Goal: Task Accomplishment & Management: Manage account settings

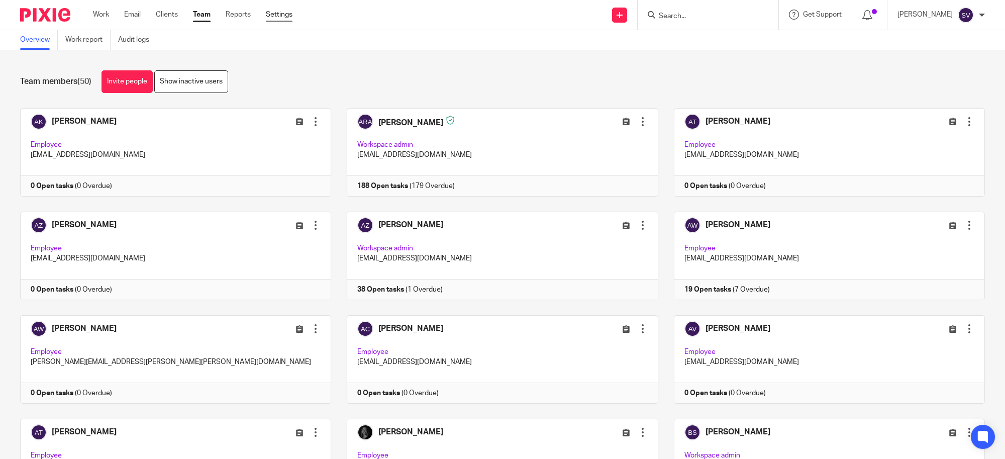
click at [280, 10] on link "Settings" at bounding box center [279, 15] width 27 height 10
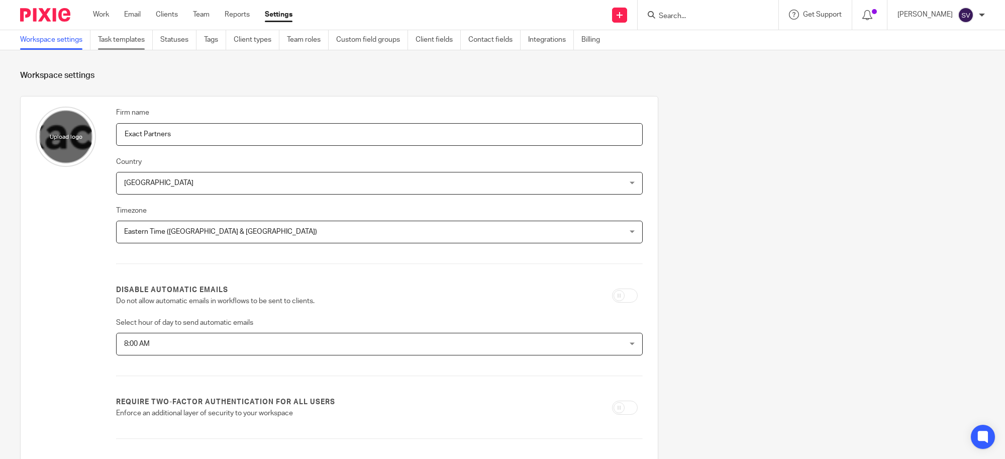
click at [133, 39] on link "Task templates" at bounding box center [125, 40] width 55 height 20
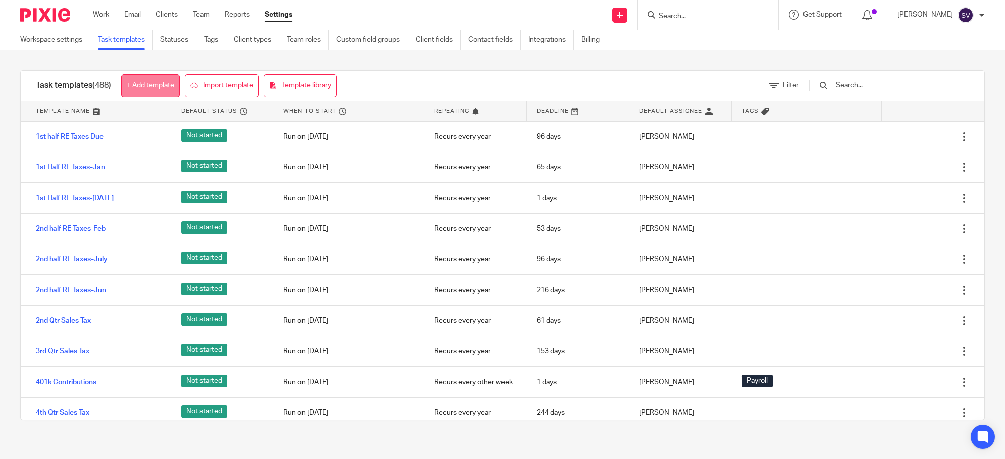
click at [171, 89] on link "+ Add template" at bounding box center [150, 85] width 59 height 23
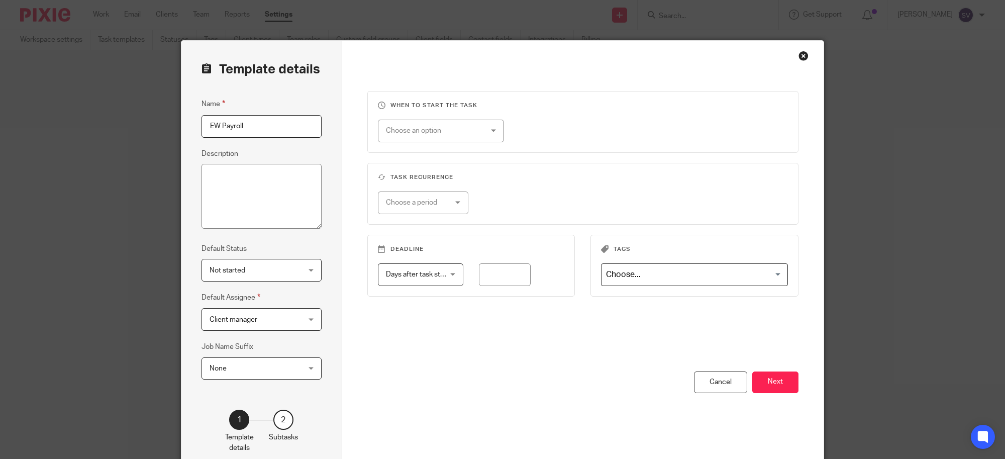
type input "EW Payroll"
click at [451, 137] on div "Choose an option" at bounding box center [433, 130] width 94 height 21
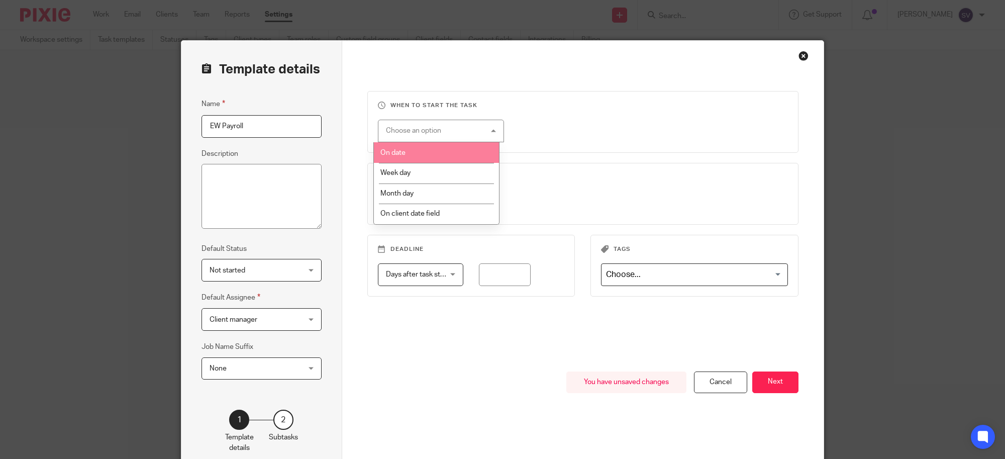
click at [444, 157] on li "On date" at bounding box center [436, 152] width 125 height 21
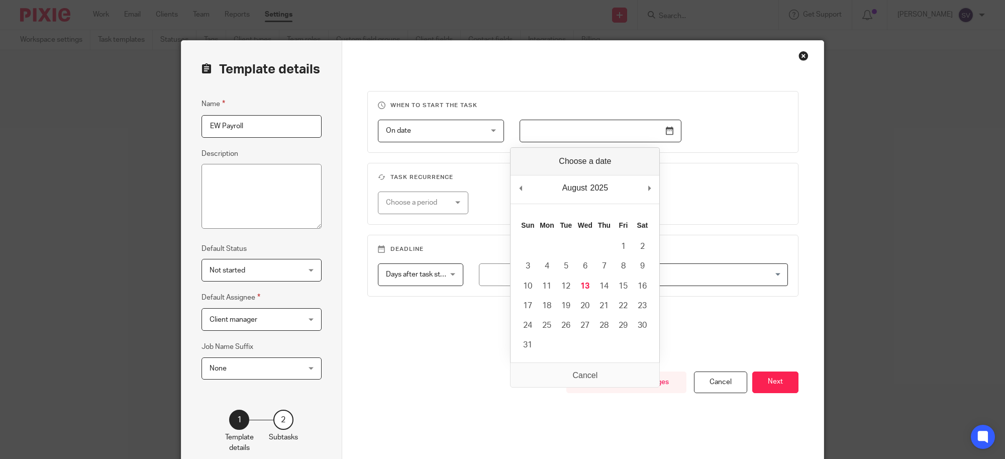
click at [659, 132] on input "Use the arrow keys to pick a date" at bounding box center [600, 131] width 162 height 23
type input "2025-08-25"
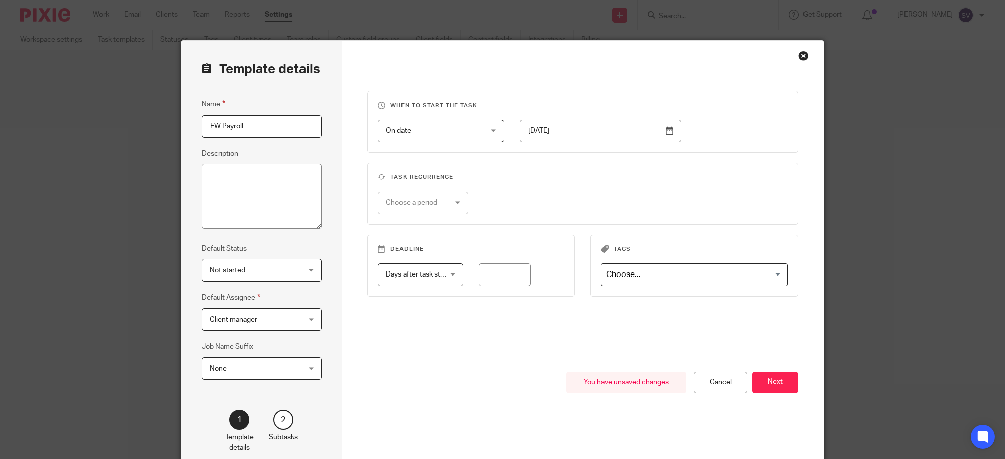
click at [455, 206] on div "Choose a period" at bounding box center [423, 202] width 91 height 23
click at [439, 244] on li "Weekly" at bounding box center [419, 245] width 90 height 21
click at [526, 202] on input "number" at bounding box center [554, 202] width 96 height 23
type input "2"
click at [496, 278] on input "number" at bounding box center [505, 274] width 52 height 23
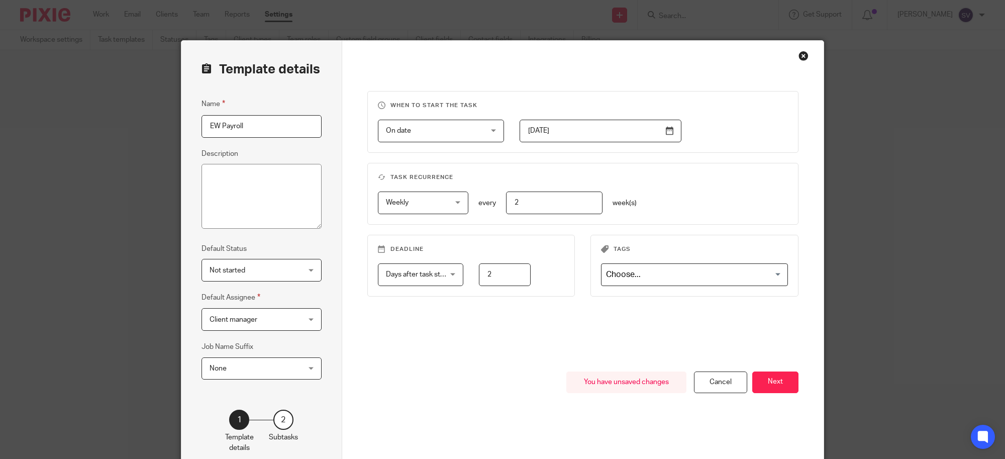
type input "2"
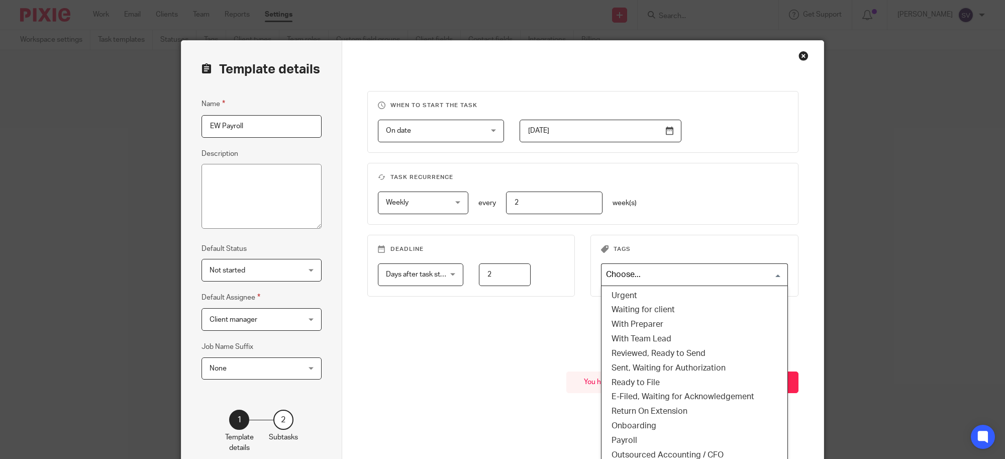
click at [611, 274] on input "Search for option" at bounding box center [691, 275] width 179 height 18
click at [627, 442] on li "Payroll" at bounding box center [694, 439] width 186 height 15
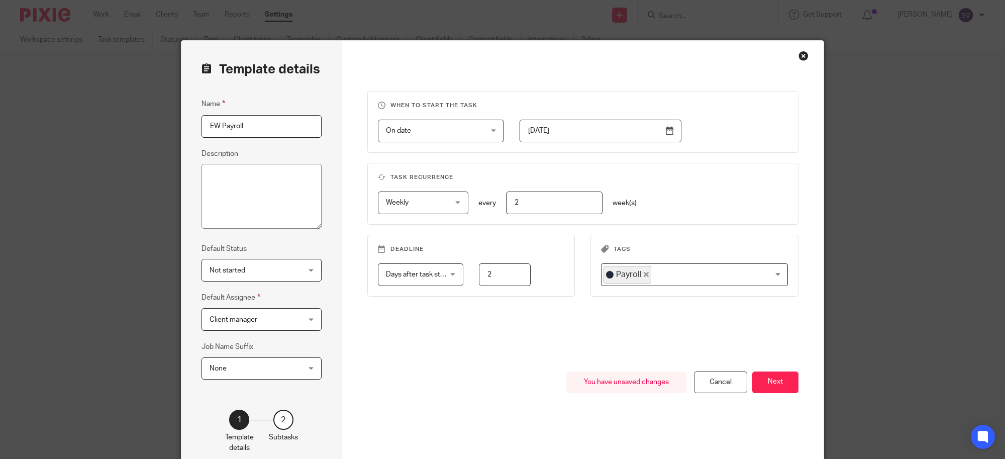
click at [615, 326] on div "When to start the task On date On date Disable On date Week day Month day On cl…" at bounding box center [582, 231] width 431 height 280
click at [296, 312] on div "Client manager Client manager" at bounding box center [261, 319] width 120 height 23
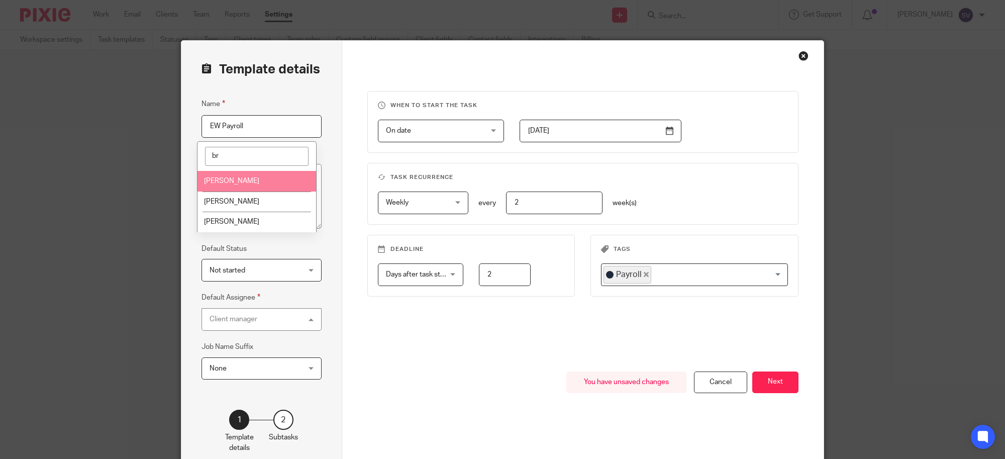
type input "br"
click at [273, 181] on li "[PERSON_NAME]" at bounding box center [256, 181] width 119 height 21
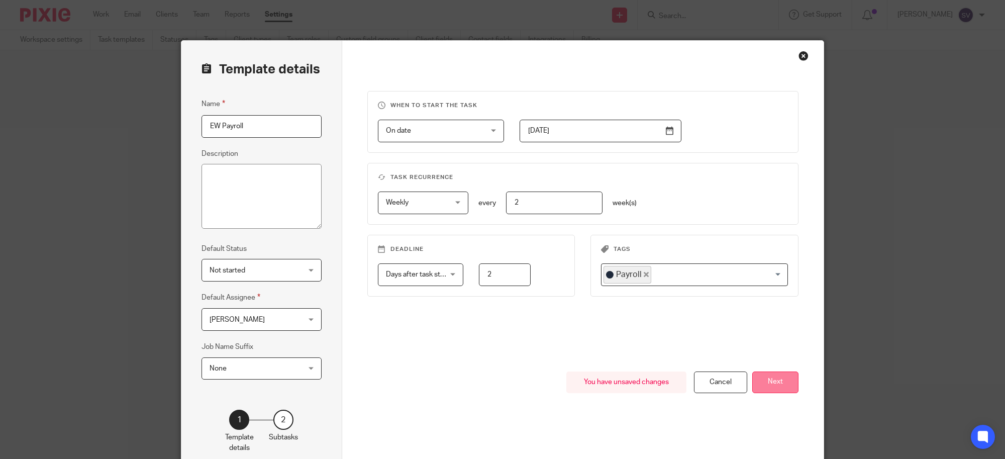
click at [760, 385] on button "Next" at bounding box center [775, 382] width 46 height 22
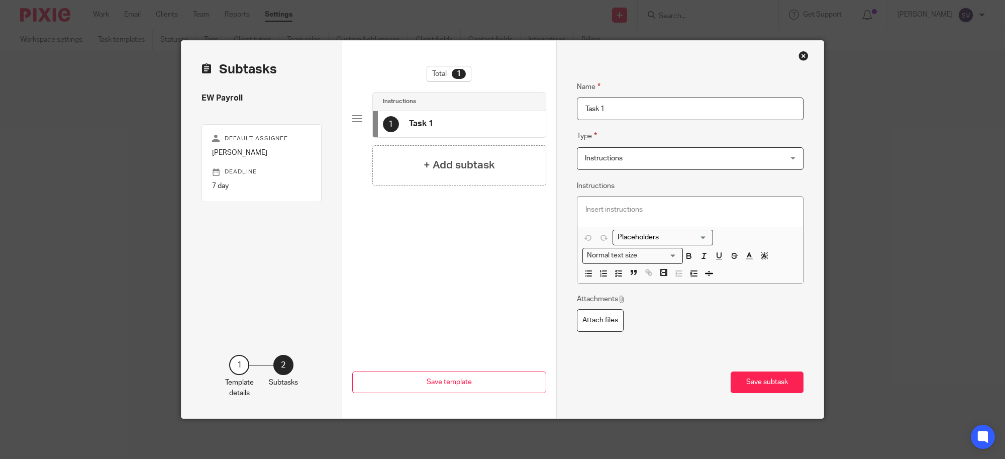
click at [633, 111] on input "Task 1" at bounding box center [690, 108] width 227 height 23
type input "Prep EW Payrolls"
click at [500, 163] on div "+ Add subtask" at bounding box center [459, 165] width 174 height 40
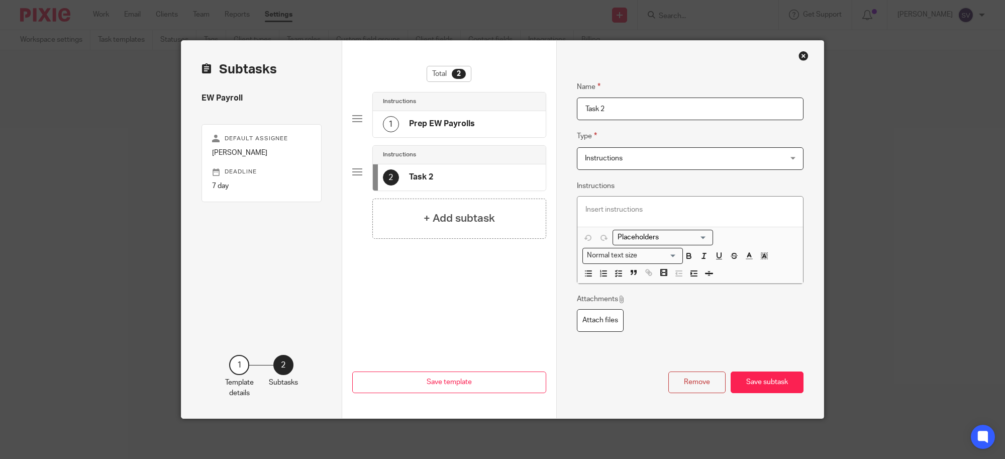
click at [629, 108] on input "Task 2" at bounding box center [690, 108] width 227 height 23
type input "Approval Email"
click at [378, 218] on div "+ Add subtask" at bounding box center [459, 218] width 174 height 40
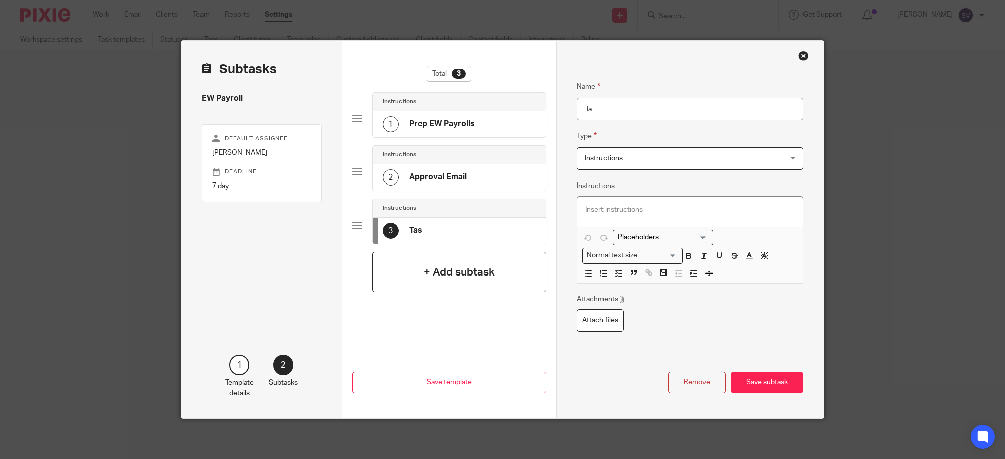
type input "T"
type input "Submit"
click at [427, 279] on h4 "+ Add subtask" at bounding box center [458, 272] width 71 height 16
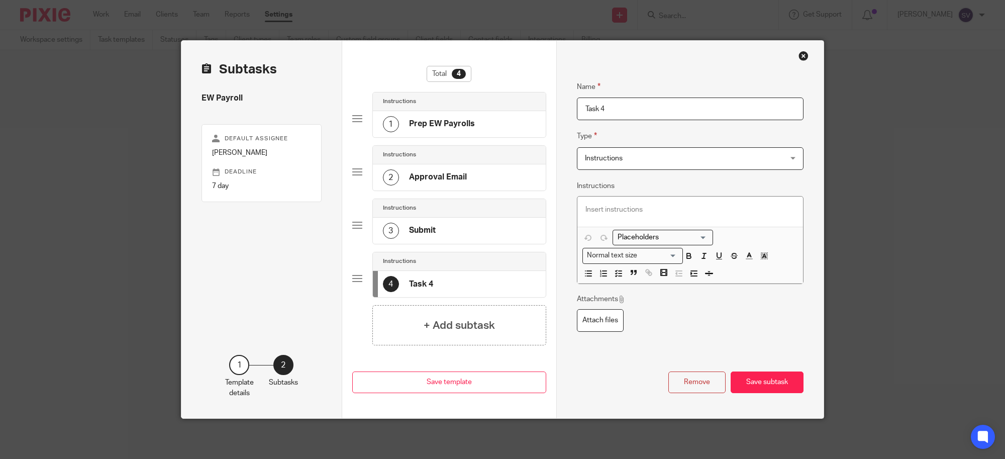
click at [626, 119] on input "Task 4" at bounding box center [690, 108] width 227 height 23
type input "JEs"
click at [739, 375] on button "Save subtask" at bounding box center [766, 382] width 73 height 22
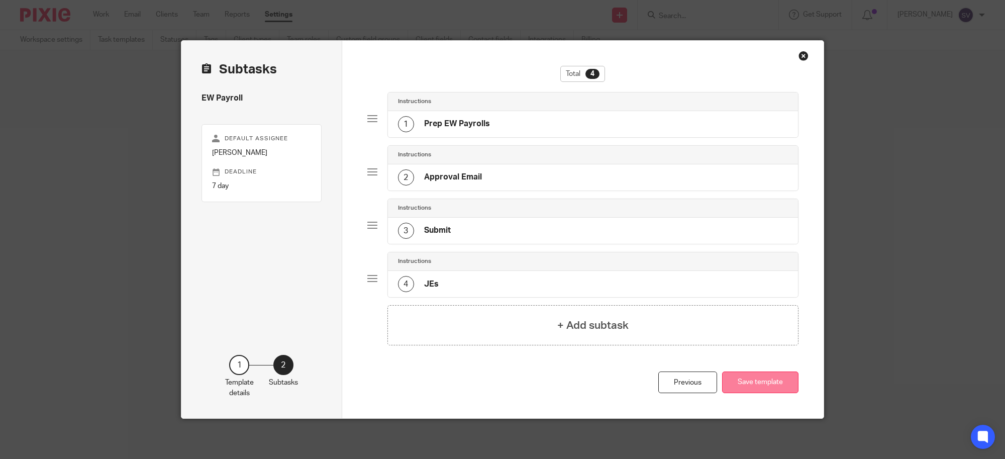
click at [772, 385] on button "Save template" at bounding box center [760, 382] width 76 height 22
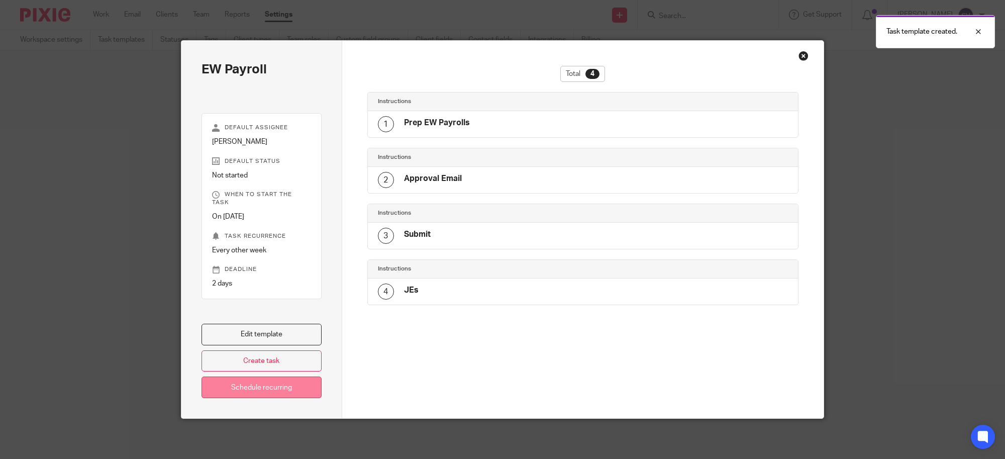
click at [292, 387] on link "Schedule recurring" at bounding box center [261, 387] width 120 height 22
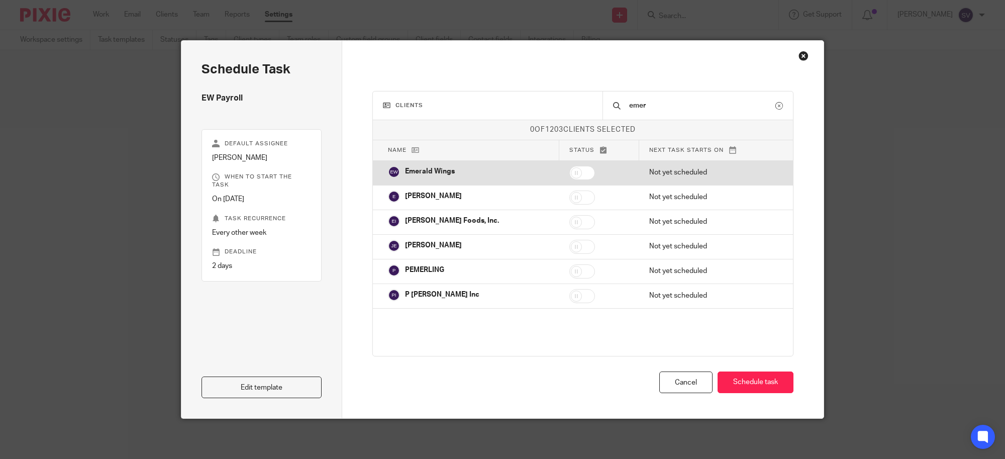
type input "emer"
click at [591, 171] on input "checkbox" at bounding box center [582, 173] width 26 height 14
checkbox input "true"
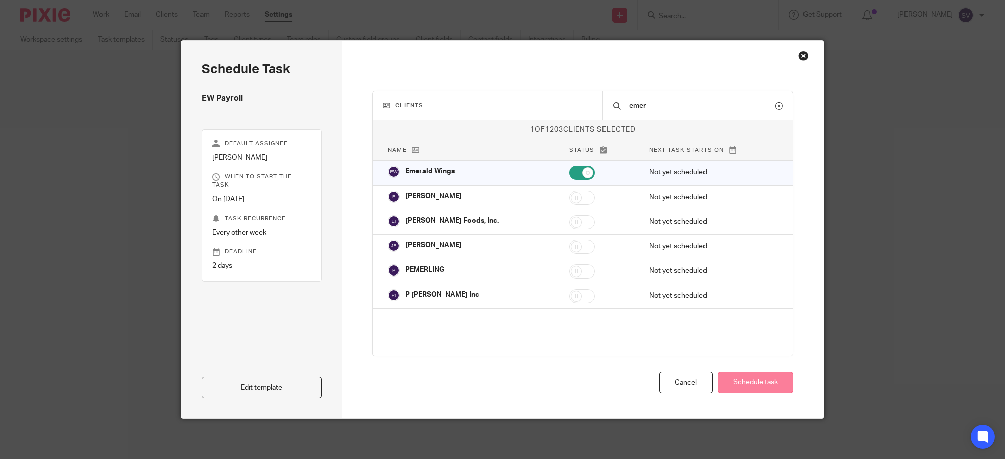
click at [753, 375] on button "Schedule task" at bounding box center [755, 382] width 76 height 22
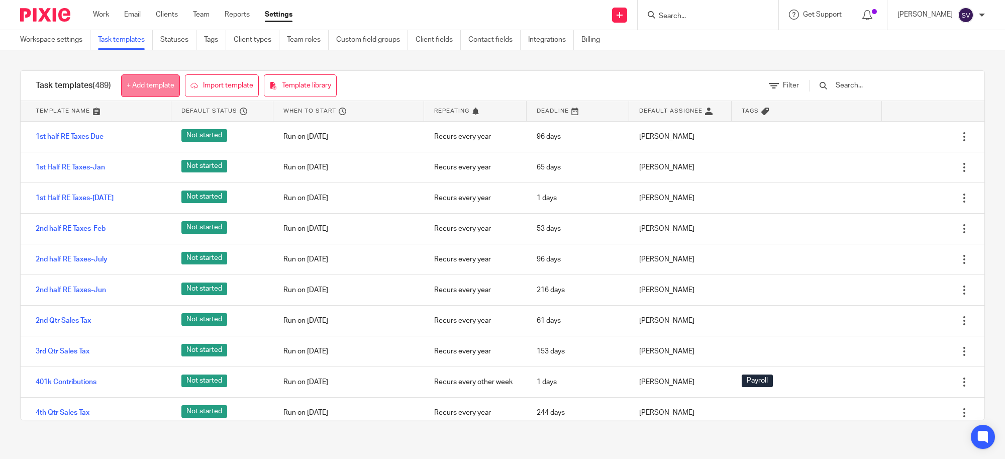
click at [166, 89] on link "+ Add template" at bounding box center [150, 85] width 59 height 23
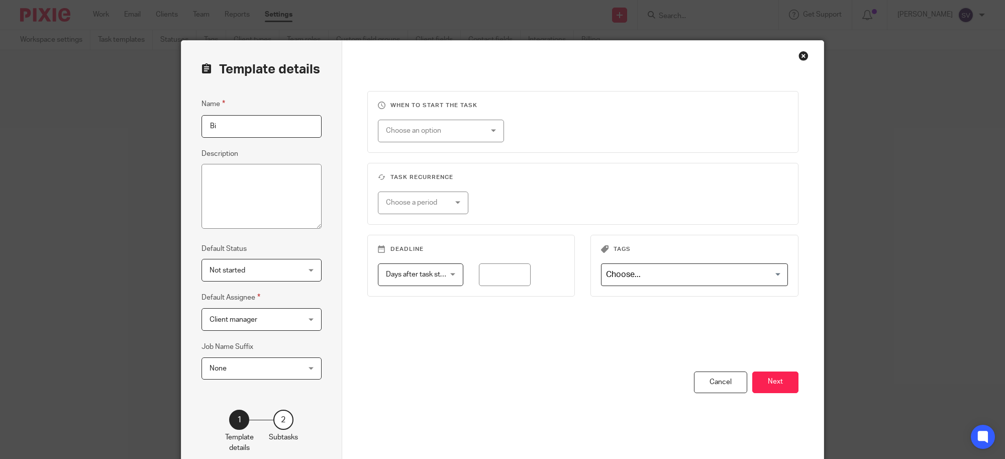
type input "B"
click at [417, 135] on div "Choose an option" at bounding box center [433, 130] width 94 height 21
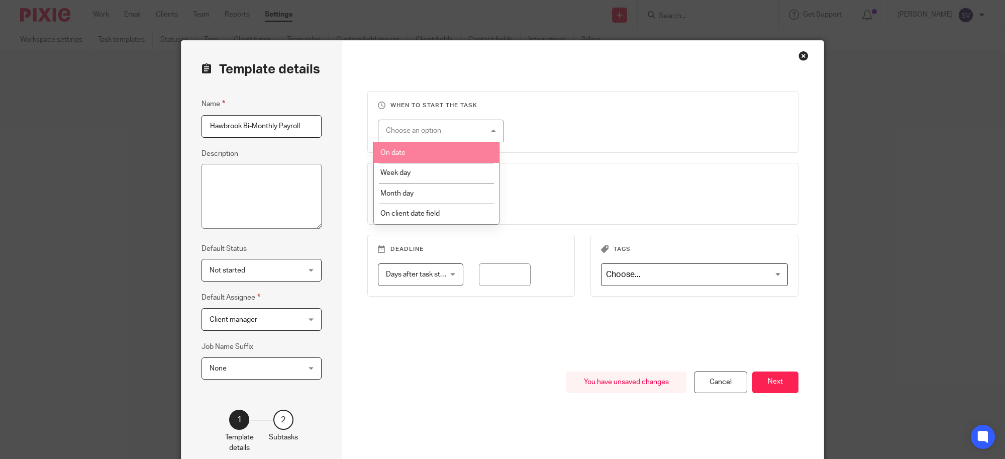
click at [418, 151] on li "On date" at bounding box center [436, 152] width 125 height 21
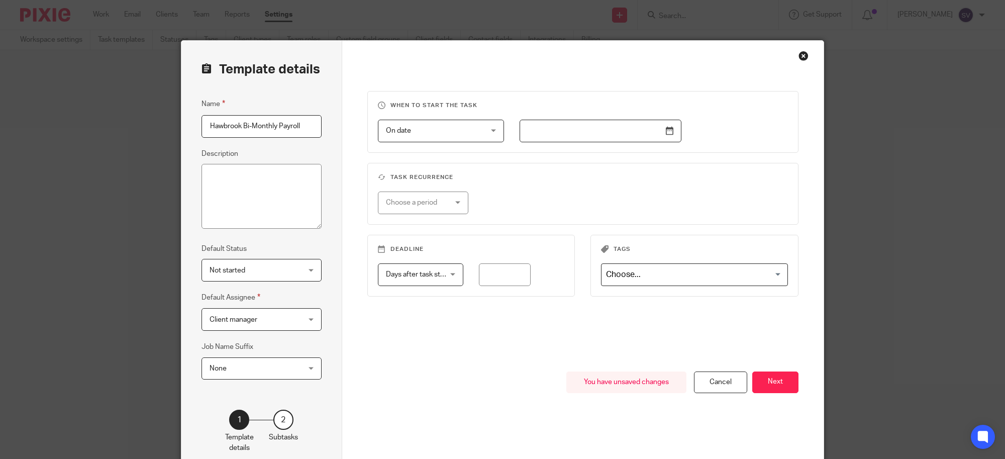
click at [249, 131] on input "Hawbrook Bi-Monthly Payroll" at bounding box center [261, 126] width 120 height 23
type input "Hawbrook Payroll (15th)"
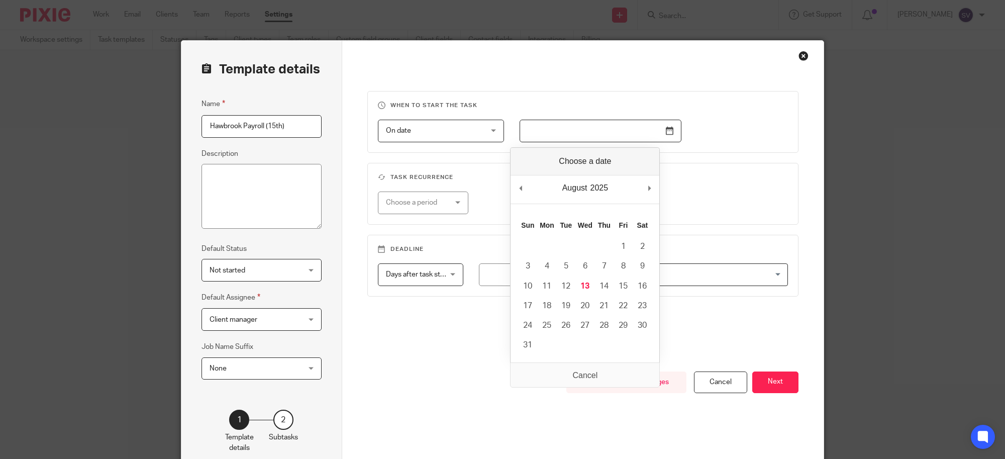
click at [666, 128] on input "Use the arrow keys to pick a date" at bounding box center [600, 131] width 162 height 23
type input "2025-08-10"
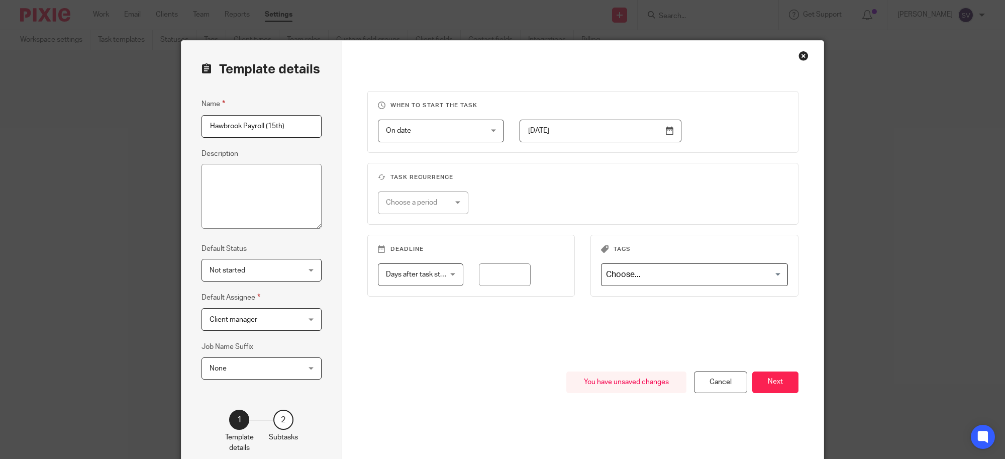
click at [448, 207] on div "Choose a period" at bounding box center [423, 202] width 91 height 23
click at [425, 257] on li "Monthly" at bounding box center [419, 265] width 90 height 21
click at [512, 209] on input "number" at bounding box center [554, 202] width 96 height 23
type input "1"
click at [501, 272] on input "number" at bounding box center [505, 274] width 52 height 23
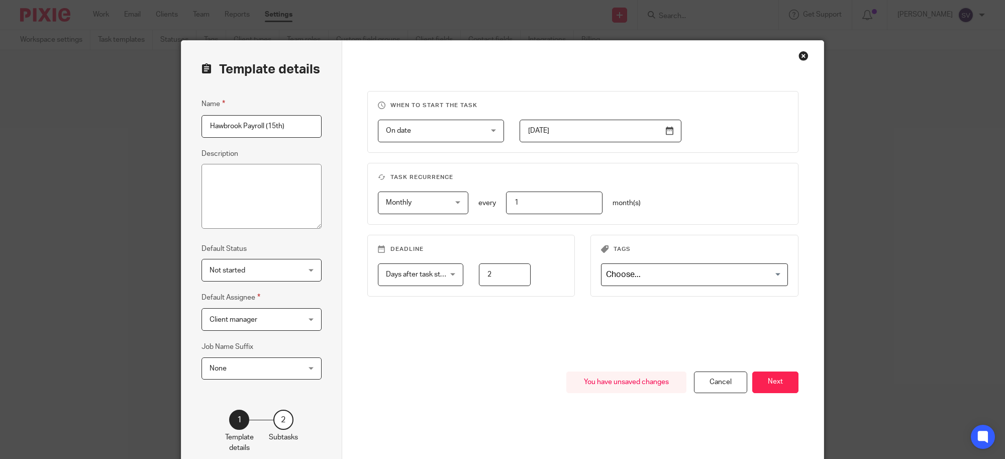
type input "2"
click at [692, 269] on input "Search for option" at bounding box center [691, 275] width 179 height 18
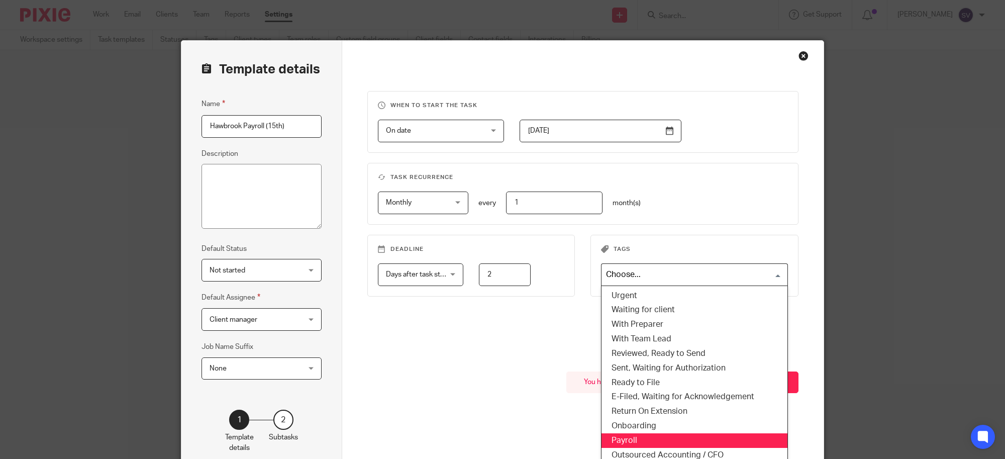
click at [649, 433] on li "Payroll" at bounding box center [694, 440] width 186 height 15
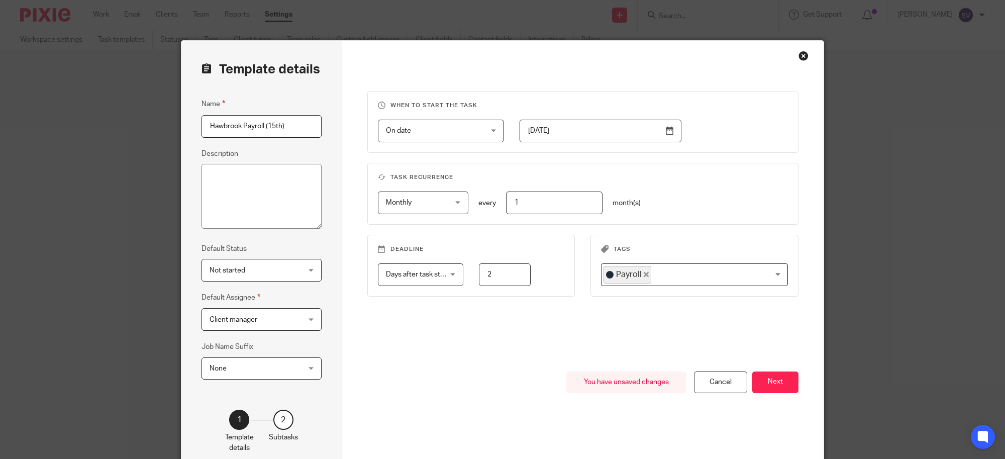
click at [628, 338] on div "When to start the task On date On date Disable On date Week day Month day On cl…" at bounding box center [582, 231] width 431 height 280
click at [766, 383] on button "Next" at bounding box center [775, 382] width 46 height 22
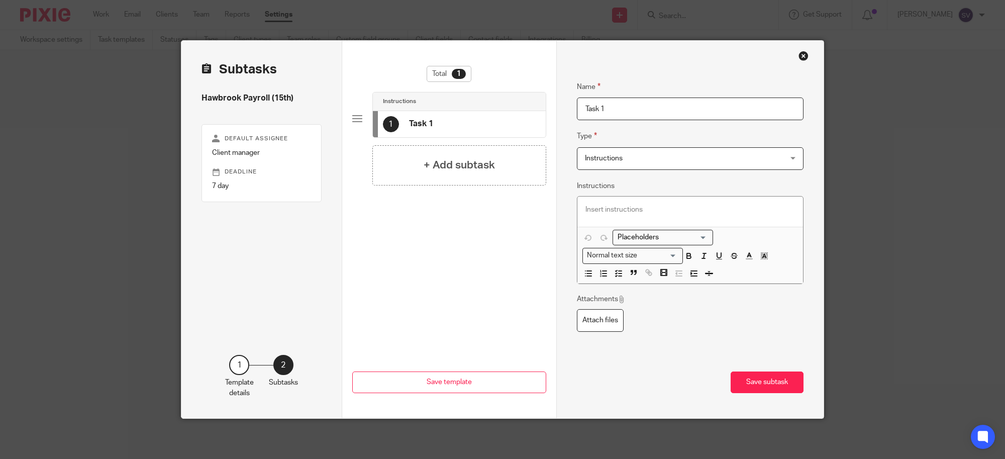
click at [663, 105] on input "Task 1" at bounding box center [690, 108] width 227 height 23
type input "Prep - Including Bonuses"
click at [494, 159] on div "+ Add subtask" at bounding box center [459, 165] width 174 height 40
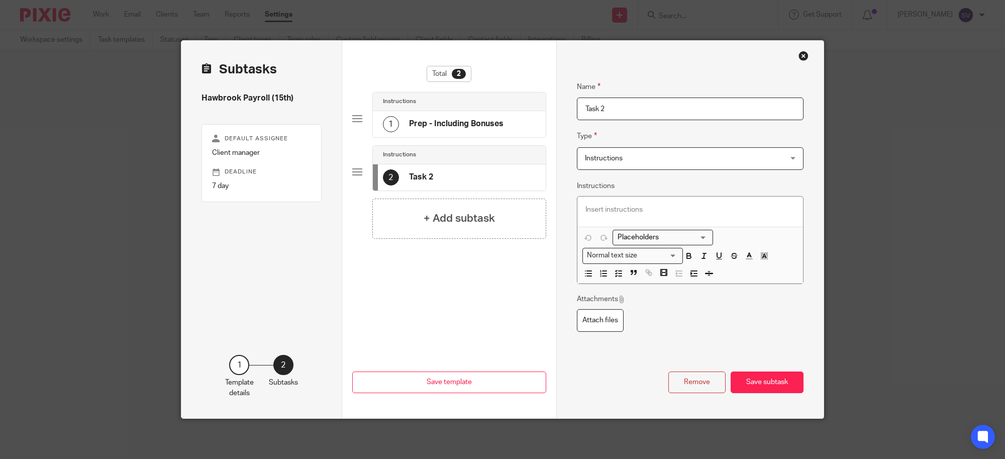
click at [650, 113] on input "Task 2" at bounding box center [690, 108] width 227 height 23
drag, startPoint x: 642, startPoint y: 122, endPoint x: 654, endPoint y: 92, distance: 32.0
click at [643, 116] on div "Name Task 2 Type Instructions Instructions Instructions Document signing - requ…" at bounding box center [690, 214] width 227 height 296
drag, startPoint x: 654, startPoint y: 92, endPoint x: 659, endPoint y: 84, distance: 9.3
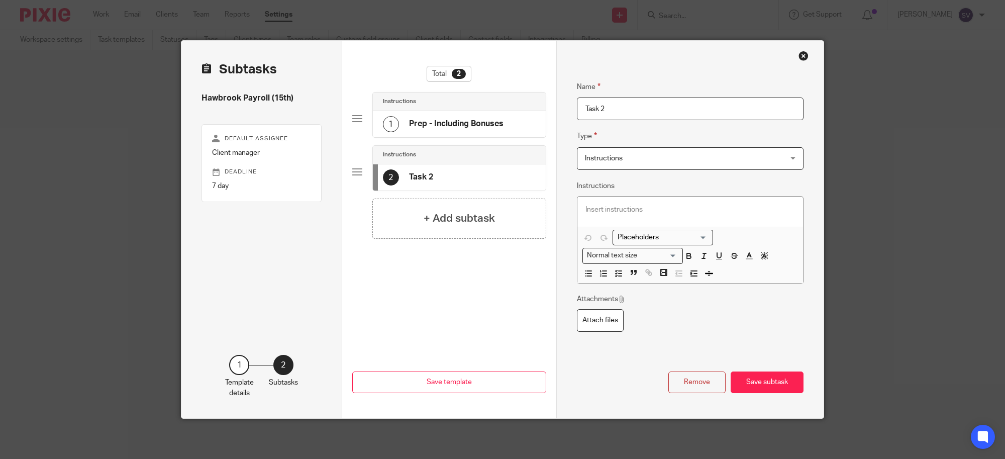
click at [656, 88] on fieldset "Name Task 2" at bounding box center [690, 93] width 227 height 54
click at [633, 99] on input "Task 2" at bounding box center [690, 108] width 227 height 23
type input "Submit"
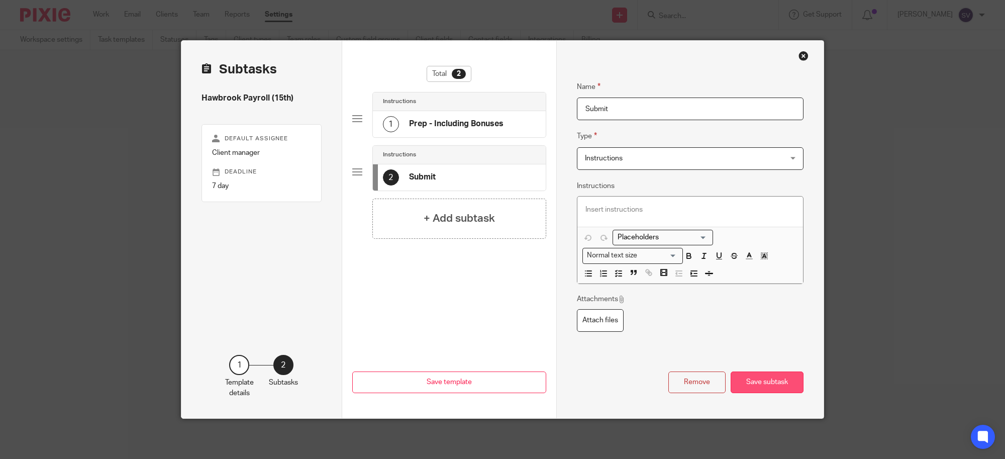
click at [757, 378] on button "Save subtask" at bounding box center [766, 382] width 73 height 22
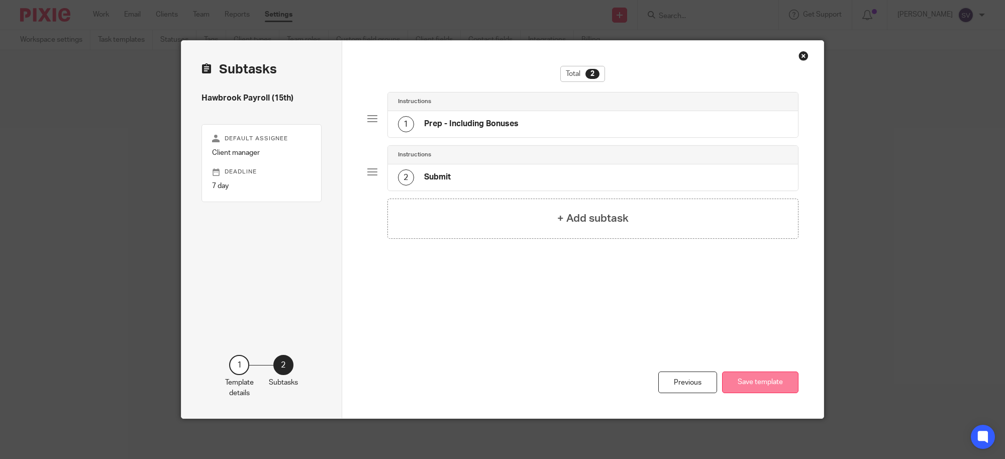
click at [762, 374] on button "Save template" at bounding box center [760, 382] width 76 height 22
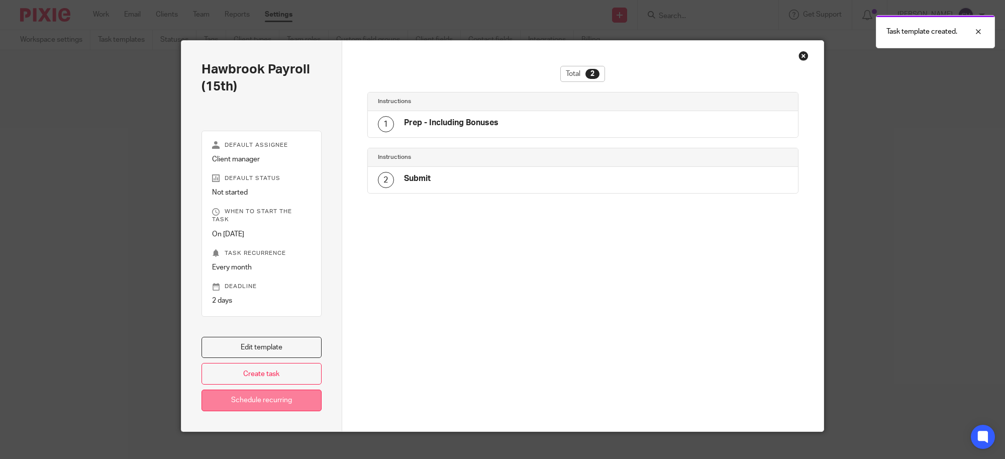
click at [279, 396] on link "Schedule recurring" at bounding box center [261, 400] width 120 height 22
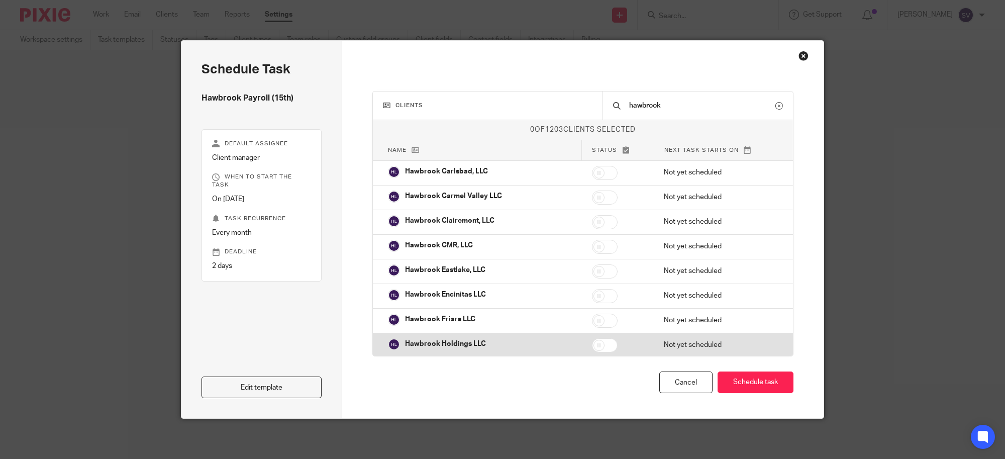
type input "hawbrook"
click at [592, 346] on input "checkbox" at bounding box center [605, 345] width 26 height 14
checkbox input "true"
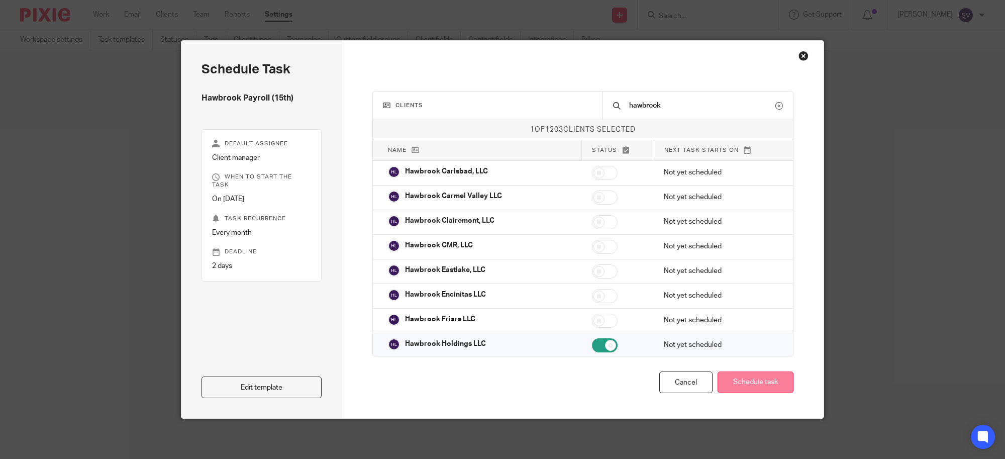
click at [754, 382] on button "Schedule task" at bounding box center [755, 382] width 76 height 22
click at [746, 385] on button "Schedule task" at bounding box center [755, 382] width 76 height 22
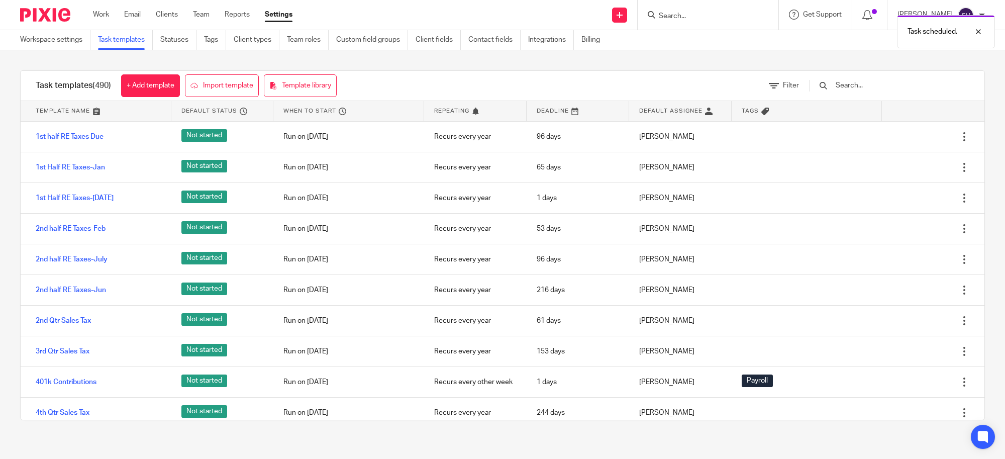
click at [870, 88] on input "text" at bounding box center [892, 85] width 117 height 11
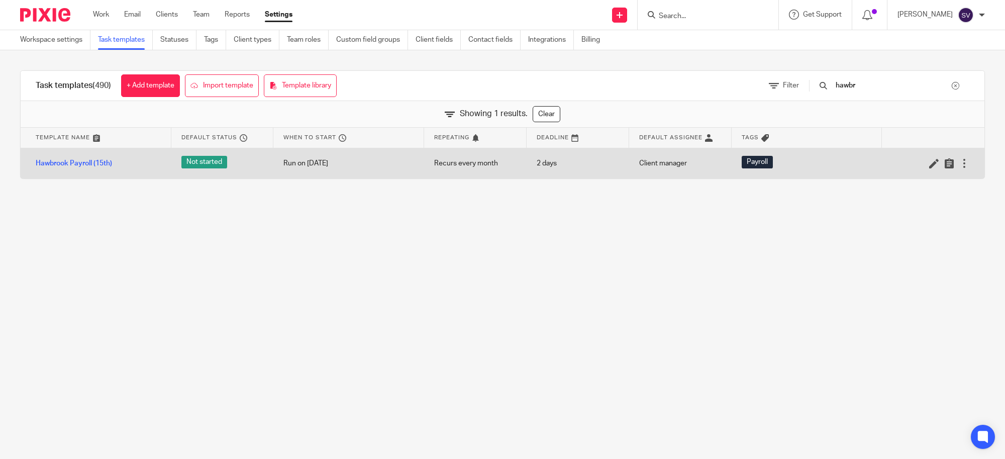
type input "hawbr"
click at [959, 168] on div at bounding box center [964, 163] width 10 height 10
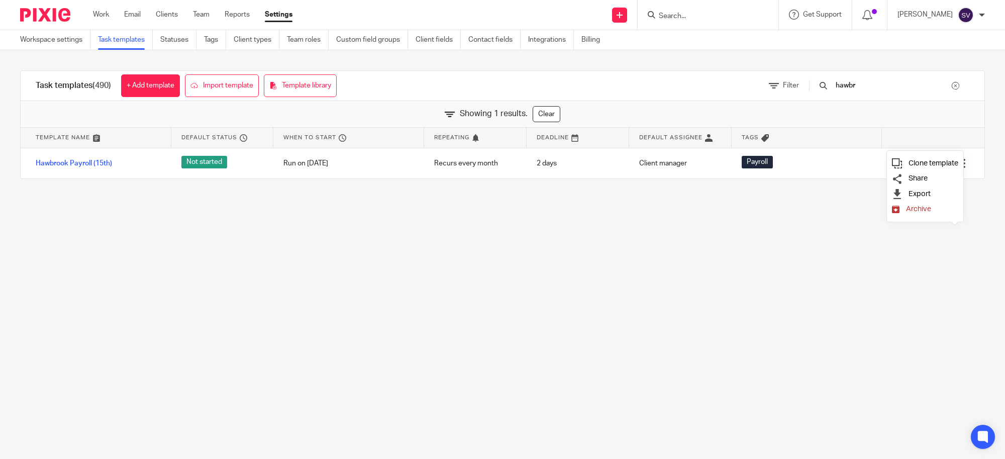
click at [948, 160] on span "Clone template" at bounding box center [933, 163] width 50 height 8
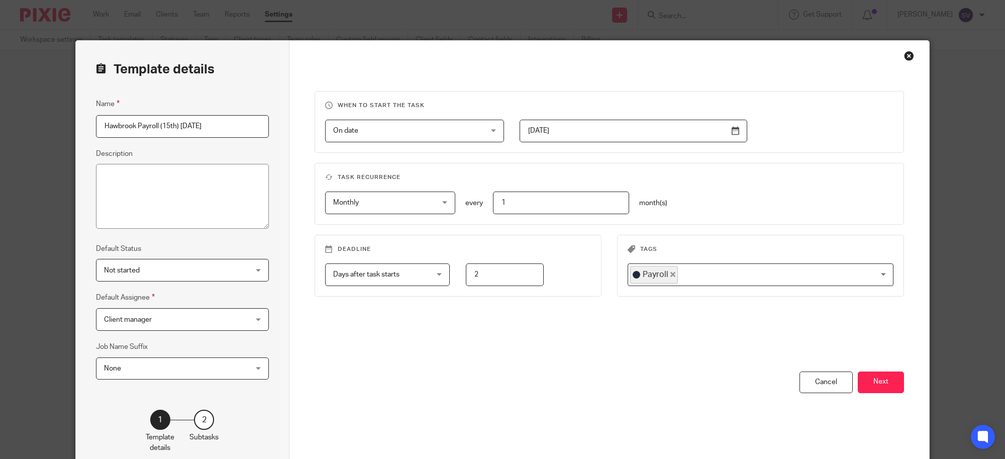
drag, startPoint x: 160, startPoint y: 124, endPoint x: 282, endPoint y: 126, distance: 122.6
click at [282, 126] on div "Template details Name Hawbrook Payroll (15th) [DATE] Description Default Status…" at bounding box center [182, 257] width 213 height 432
type input "Hawbrook Payroll (EOM)"
click at [885, 377] on button "Next" at bounding box center [880, 382] width 46 height 22
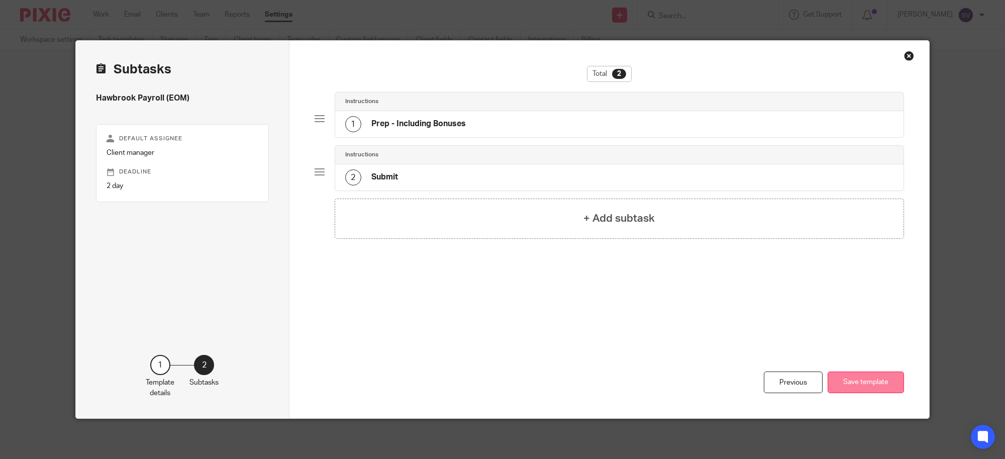
click at [882, 377] on button "Save template" at bounding box center [865, 382] width 76 height 22
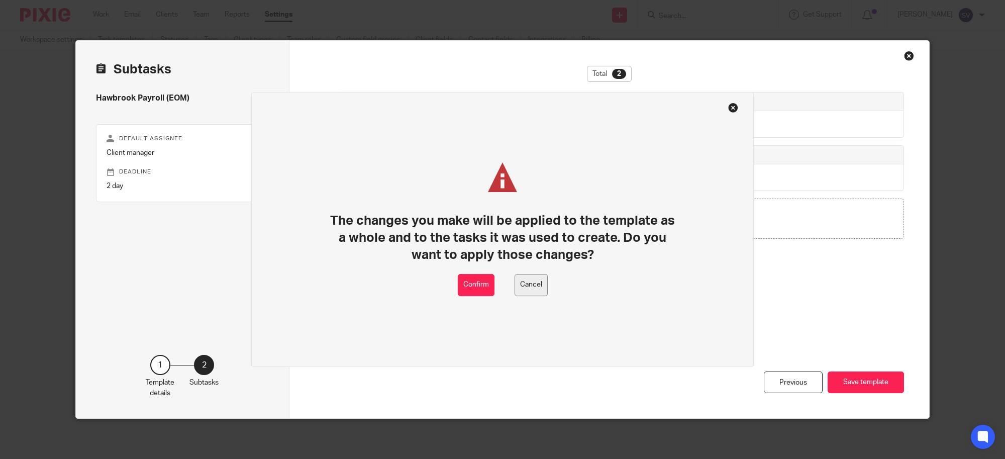
click at [536, 295] on button "Cancel" at bounding box center [530, 285] width 33 height 23
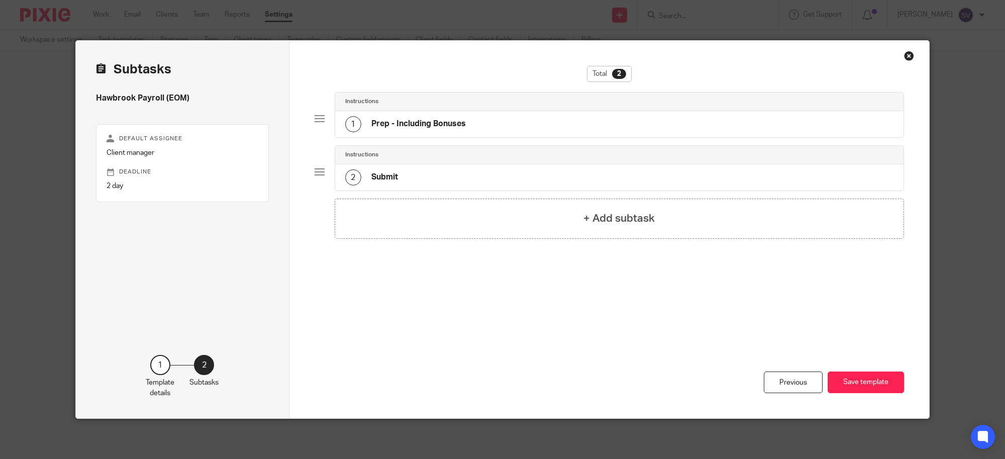
click at [491, 126] on div "1 Prep - Including Bonuses" at bounding box center [619, 124] width 569 height 26
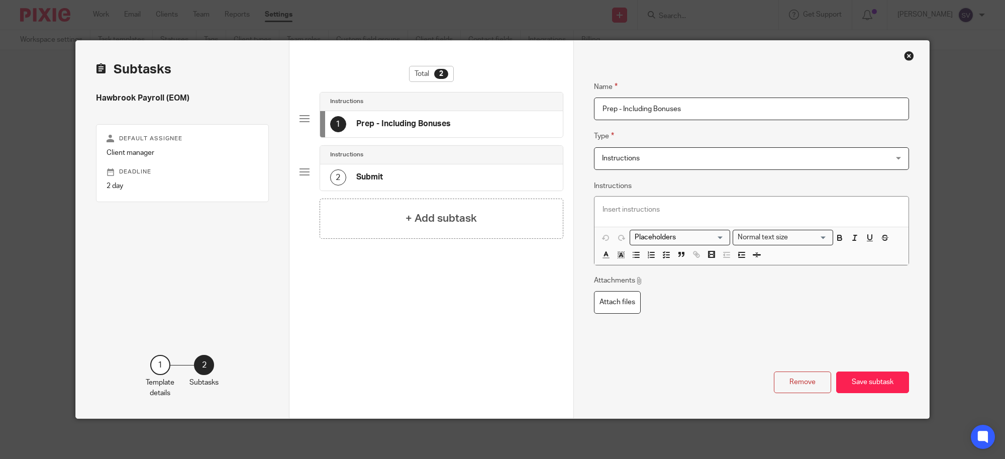
drag, startPoint x: 614, startPoint y: 103, endPoint x: 774, endPoint y: 100, distance: 159.7
click at [774, 100] on input "Prep - Including Bonuses" at bounding box center [751, 108] width 315 height 23
type input "Prep"
click at [863, 381] on button "Save subtask" at bounding box center [872, 382] width 73 height 22
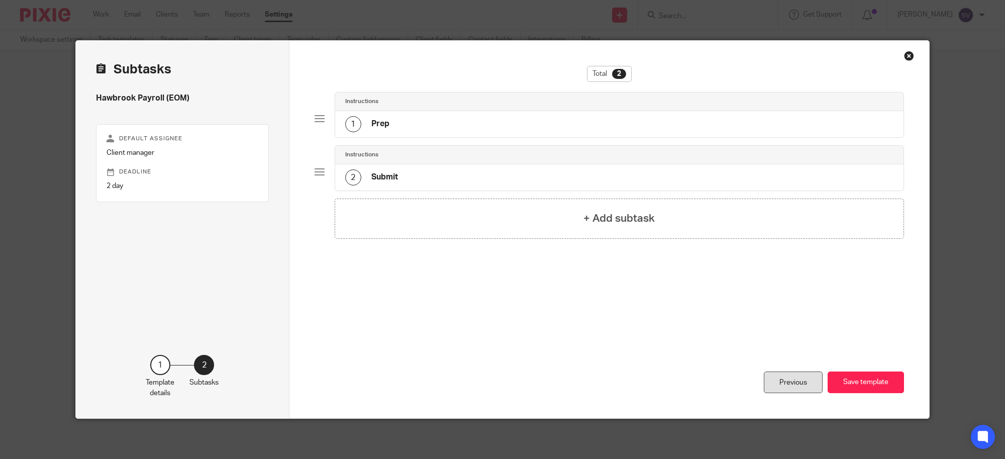
click at [795, 382] on div "Previous" at bounding box center [792, 382] width 59 height 22
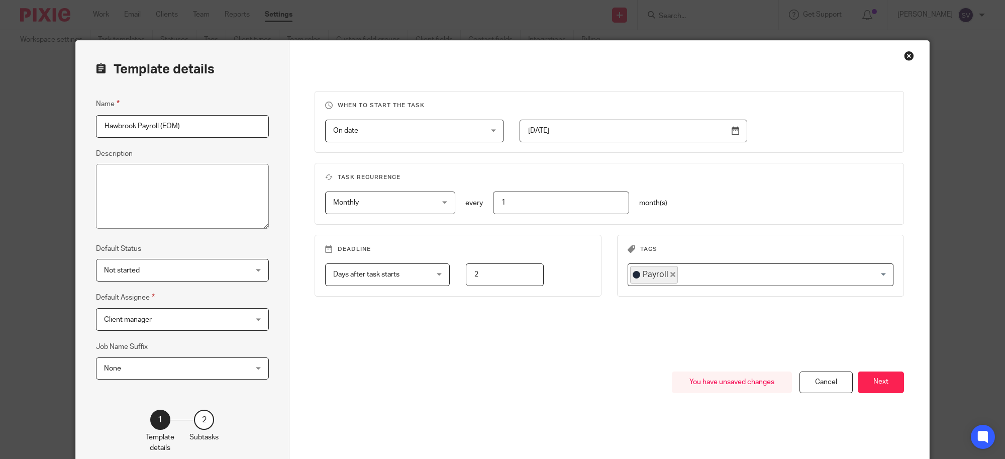
click at [727, 127] on input "2025-08-10" at bounding box center [633, 131] width 228 height 23
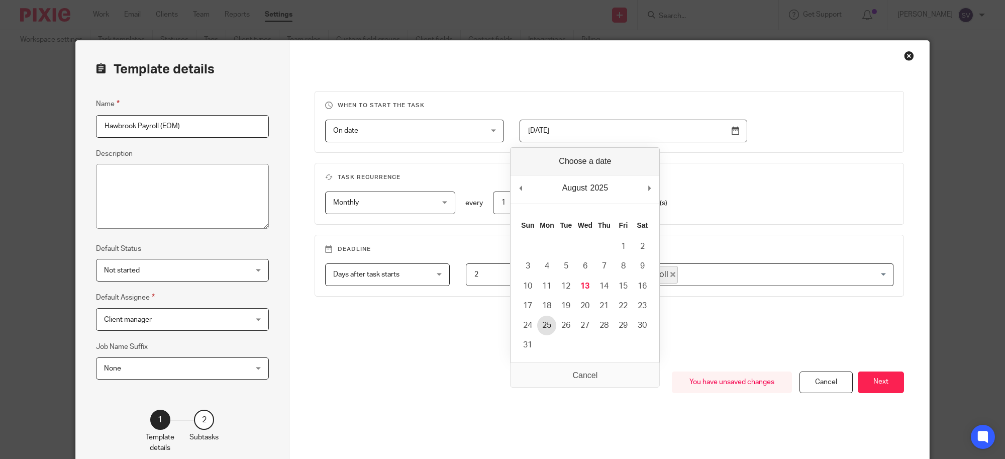
type input "2025-08-25"
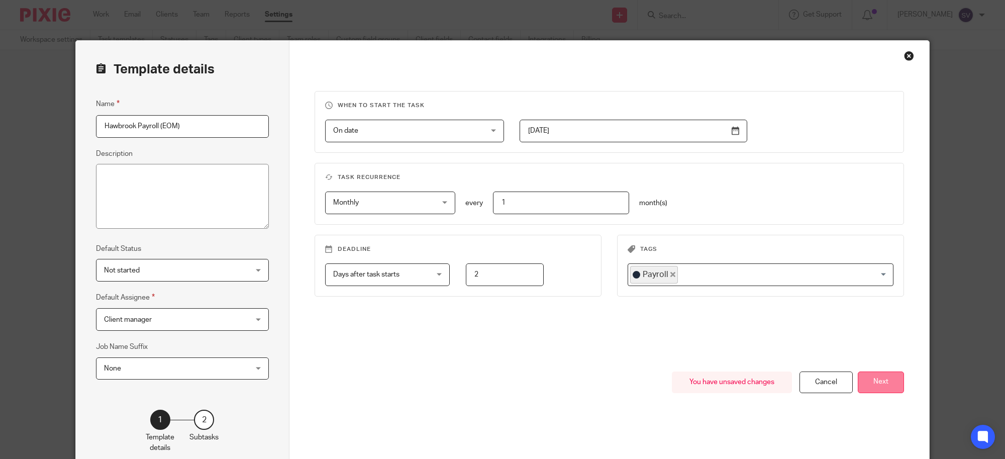
click at [859, 387] on button "Next" at bounding box center [880, 382] width 46 height 22
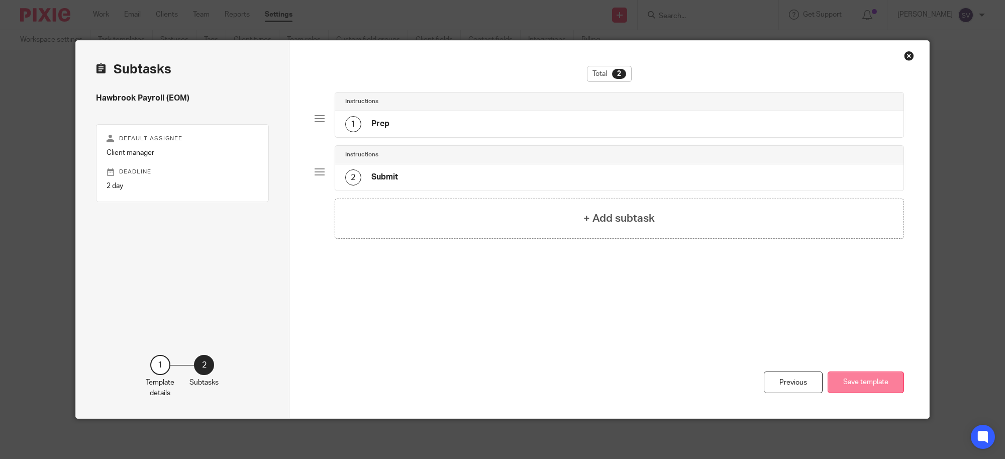
click at [858, 387] on button "Save template" at bounding box center [865, 382] width 76 height 22
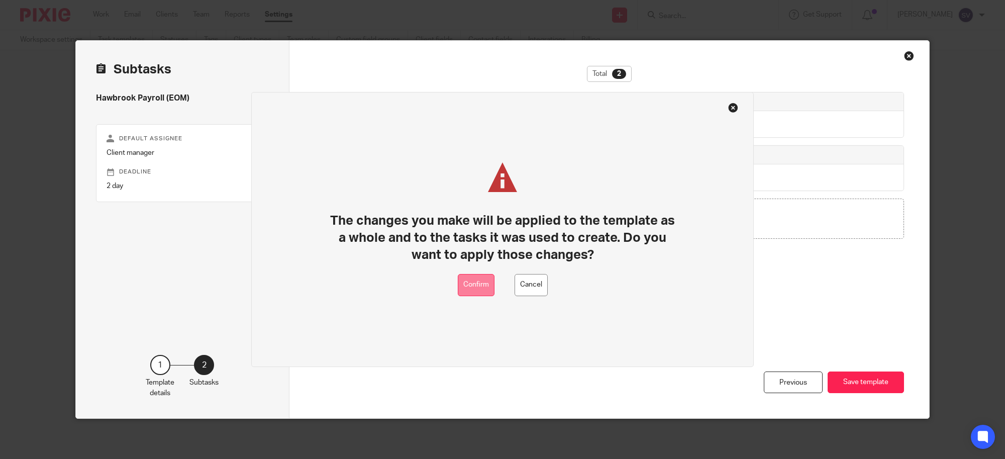
click at [465, 291] on button "Confirm" at bounding box center [476, 285] width 37 height 23
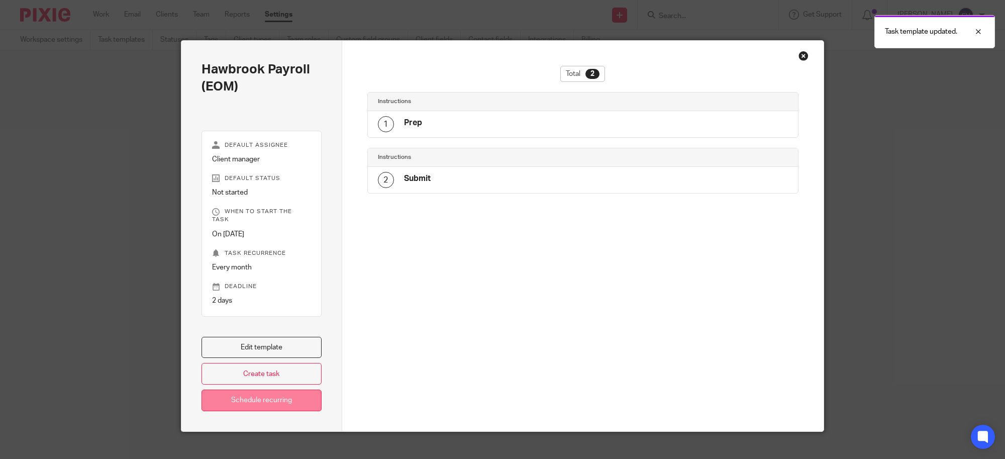
click at [294, 395] on link "Schedule recurring" at bounding box center [261, 400] width 120 height 22
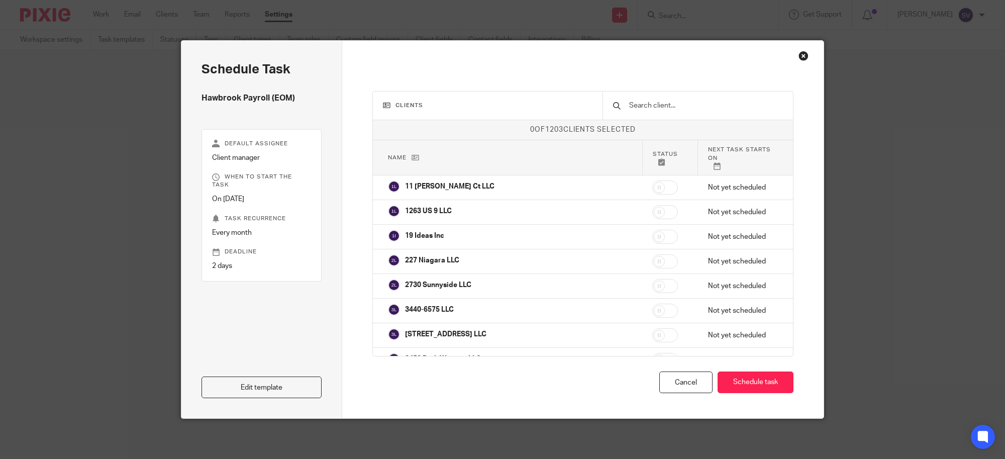
click at [669, 103] on input "text" at bounding box center [705, 105] width 155 height 11
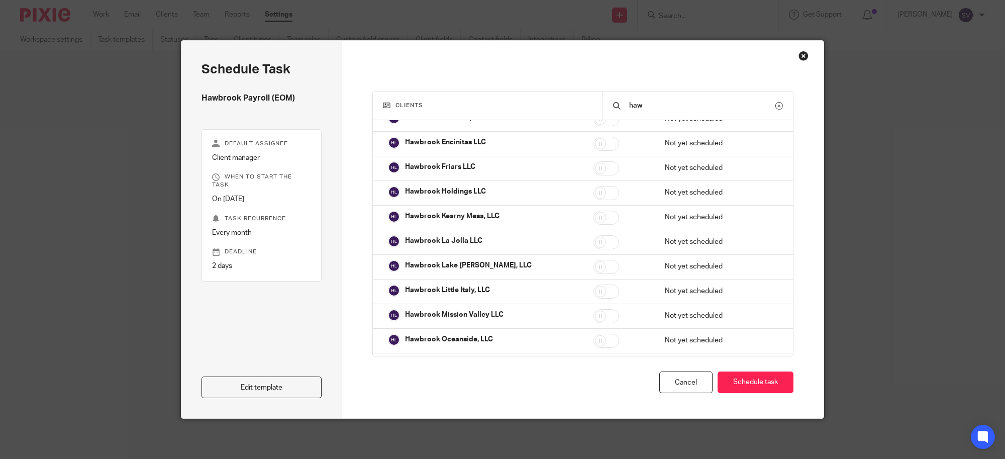
scroll to position [188, 0]
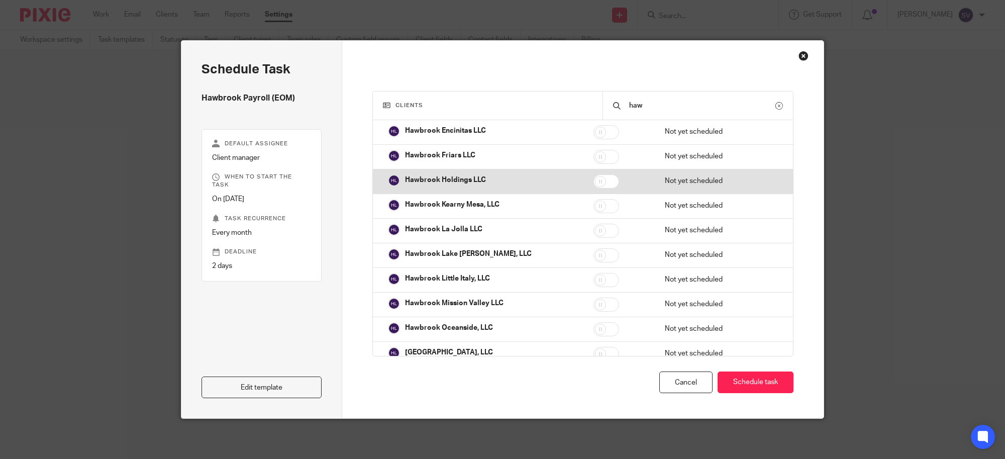
type input "haw"
click at [593, 180] on input "checkbox" at bounding box center [606, 181] width 26 height 14
checkbox input "true"
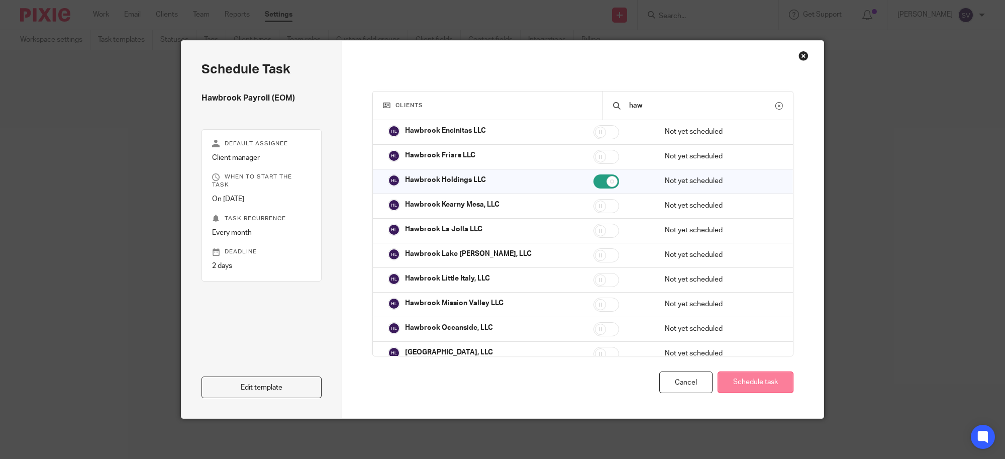
click at [759, 382] on button "Schedule task" at bounding box center [755, 382] width 76 height 22
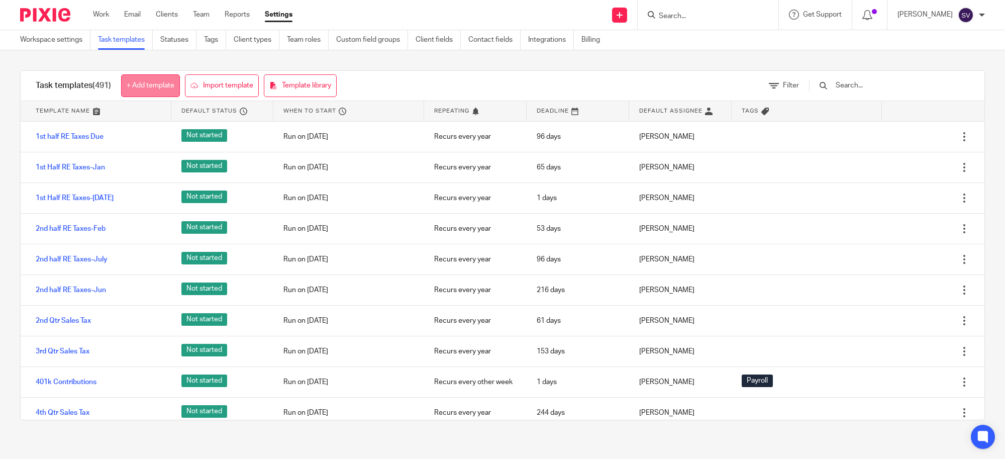
click at [166, 88] on link "+ Add template" at bounding box center [150, 85] width 59 height 23
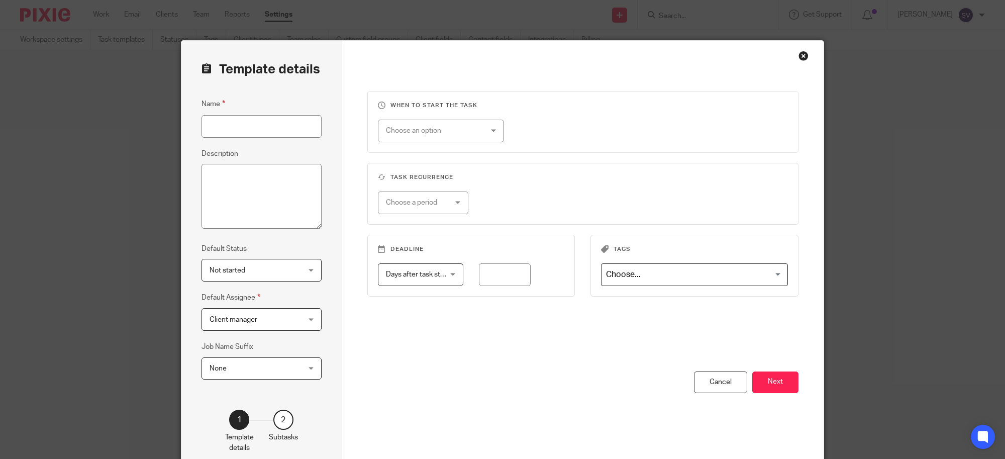
click at [798, 58] on div "Close this dialog window" at bounding box center [803, 56] width 10 height 10
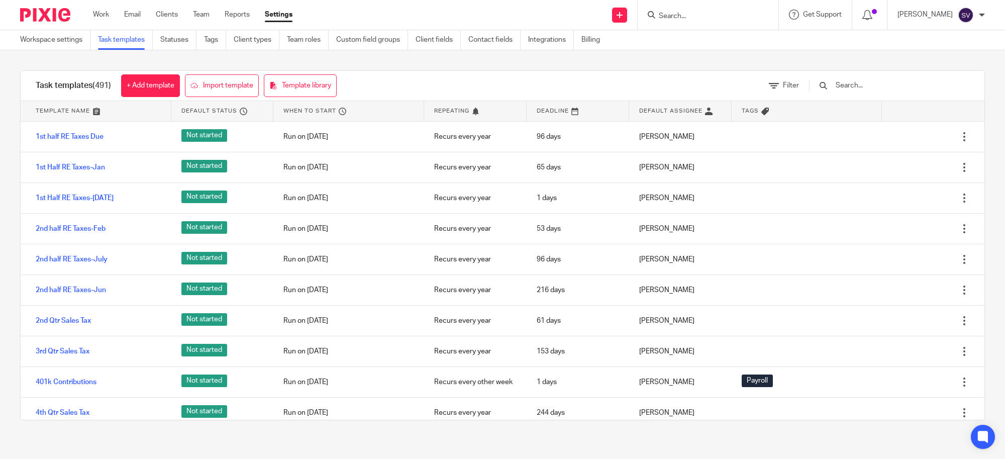
click at [96, 14] on link "Work" at bounding box center [101, 15] width 16 height 10
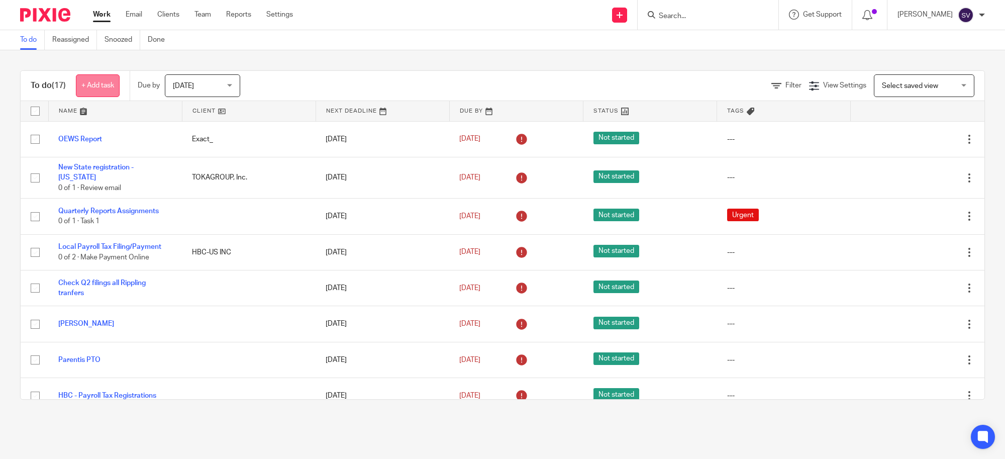
click at [112, 83] on link "+ Add task" at bounding box center [98, 85] width 44 height 23
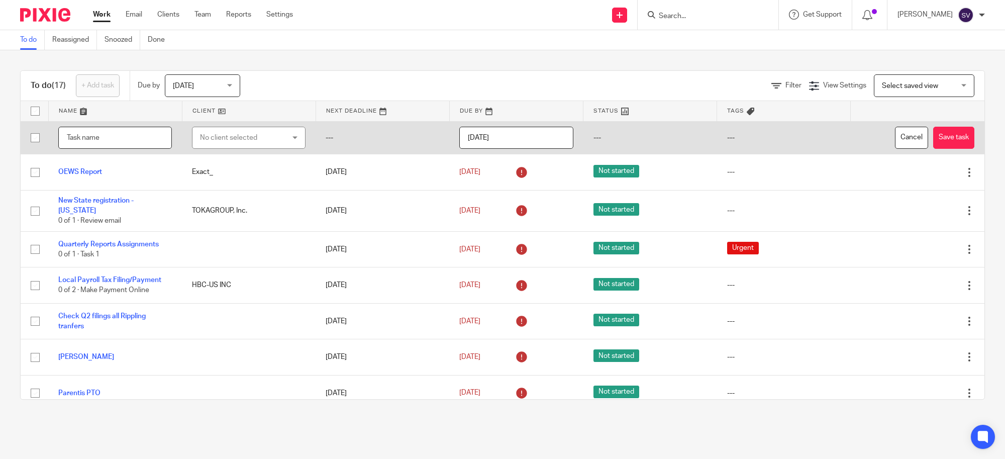
click at [141, 136] on input "text" at bounding box center [115, 138] width 114 height 23
type input "call Lima re:notice EE list"
click at [933, 137] on button "Save task" at bounding box center [953, 138] width 41 height 23
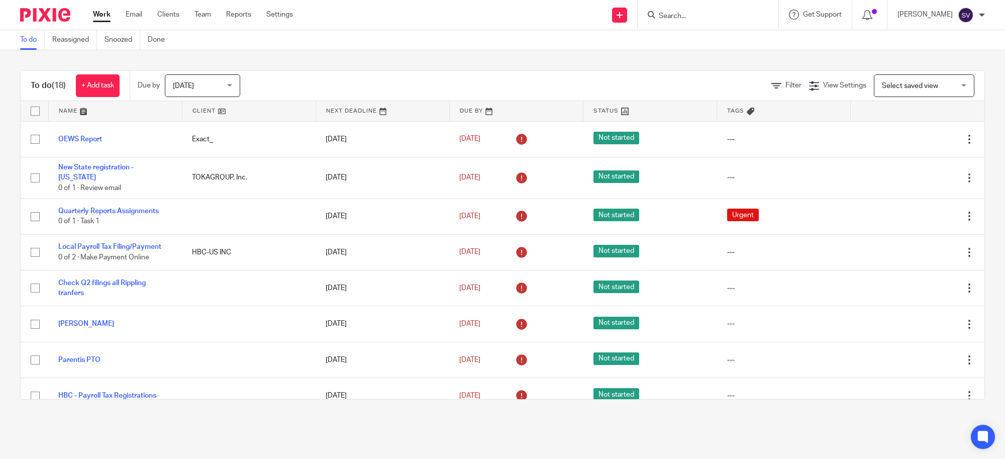
click at [106, 18] on link "Work" at bounding box center [102, 15] width 18 height 10
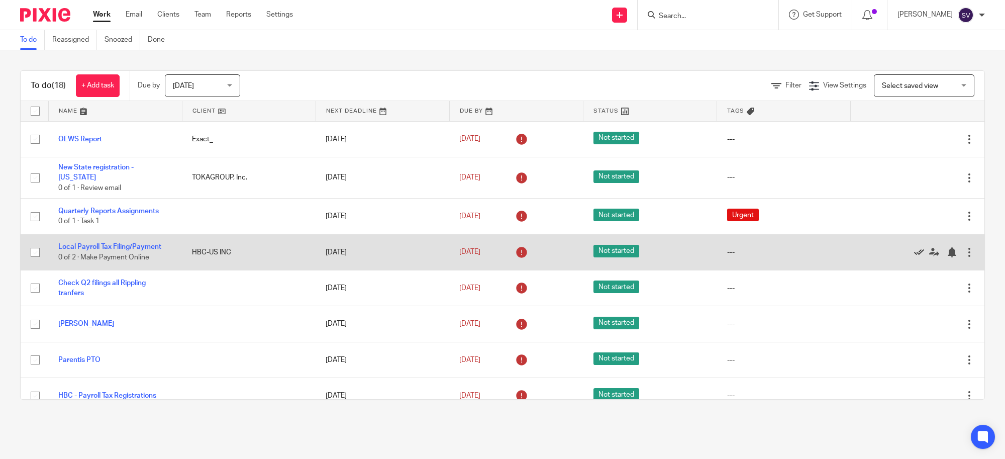
click at [914, 247] on icon at bounding box center [919, 252] width 10 height 10
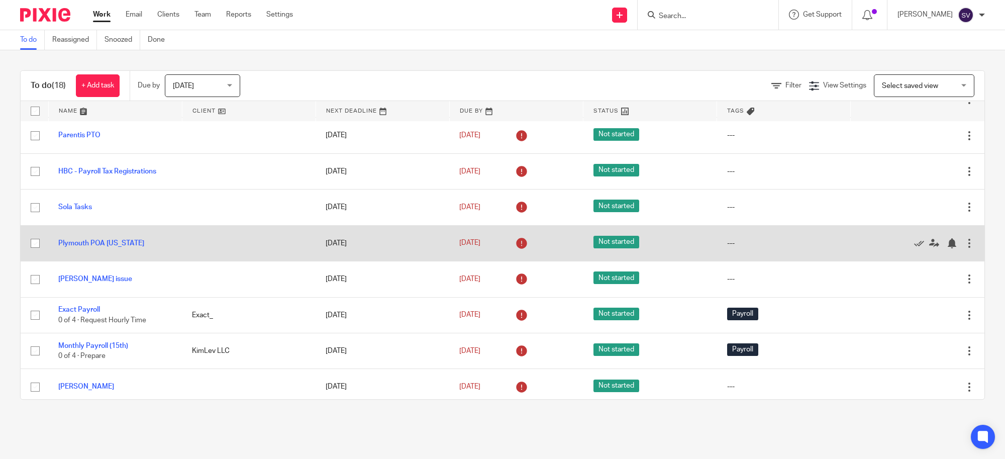
scroll to position [251, 0]
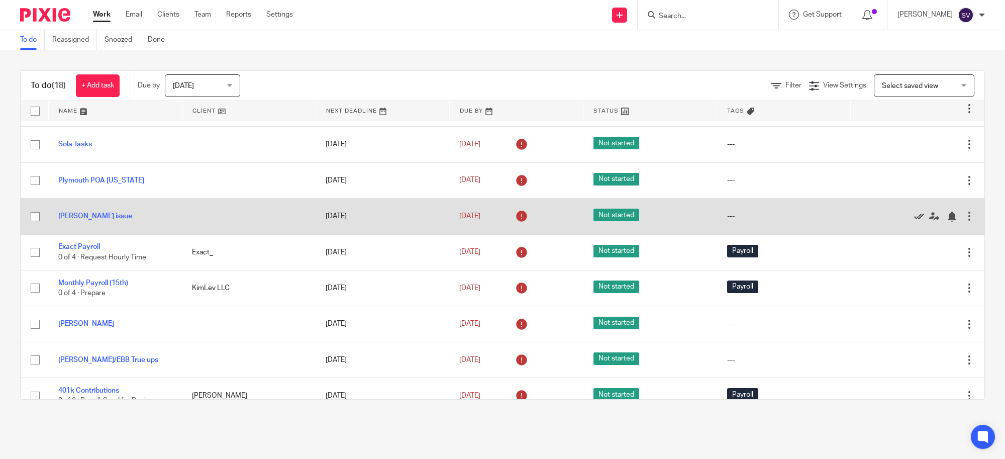
click at [914, 211] on icon at bounding box center [919, 216] width 10 height 10
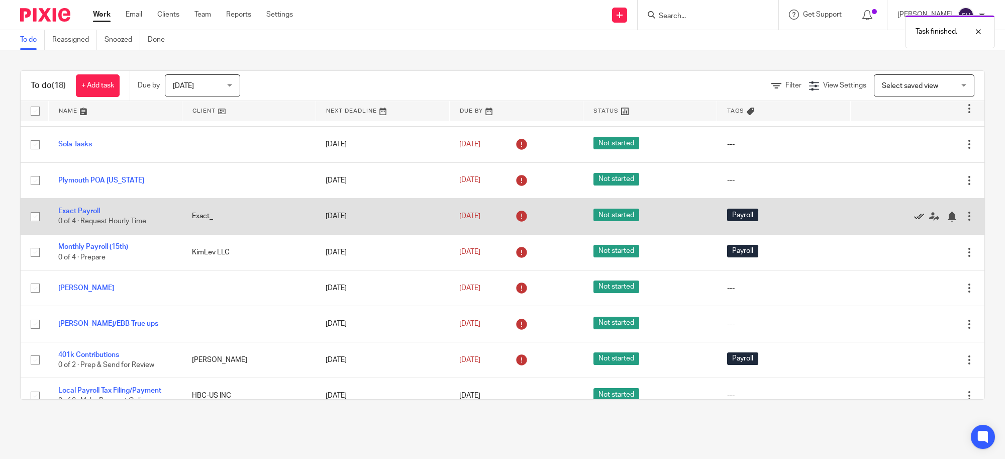
click at [914, 211] on icon at bounding box center [919, 216] width 10 height 10
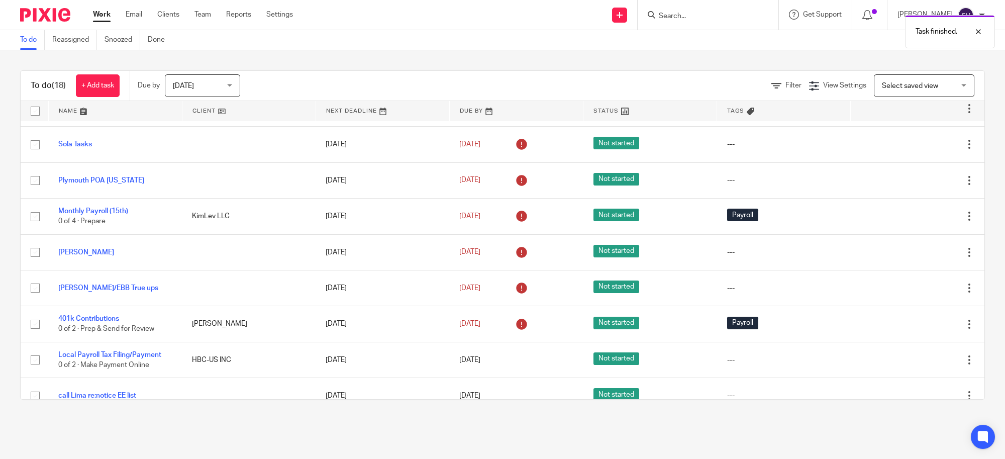
click at [914, 211] on icon at bounding box center [919, 216] width 10 height 10
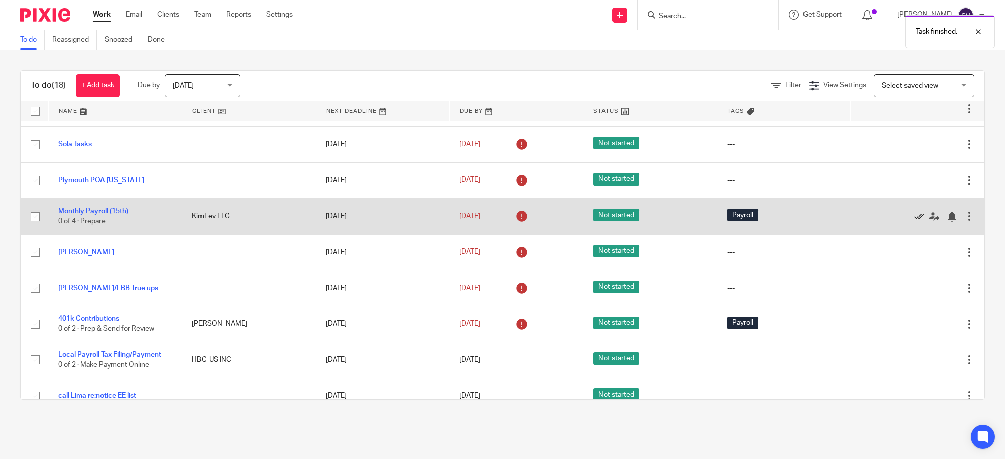
scroll to position [225, 0]
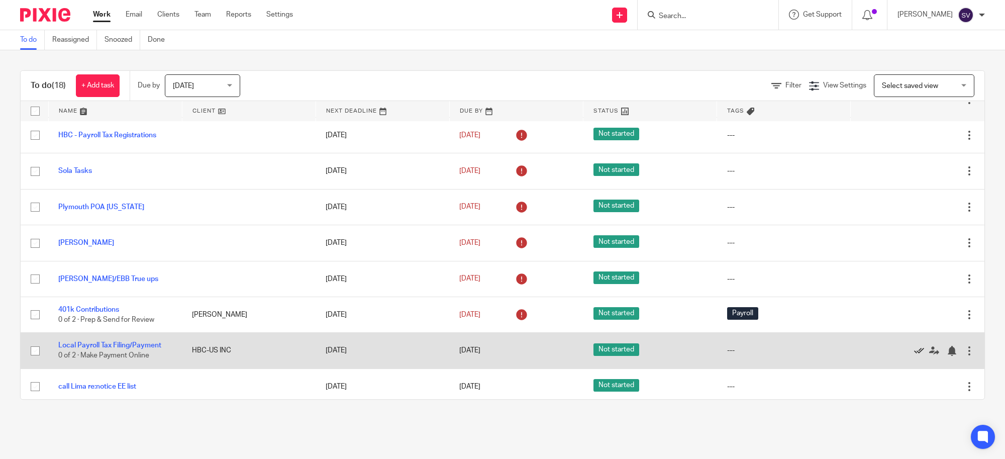
click at [914, 346] on icon at bounding box center [919, 351] width 10 height 10
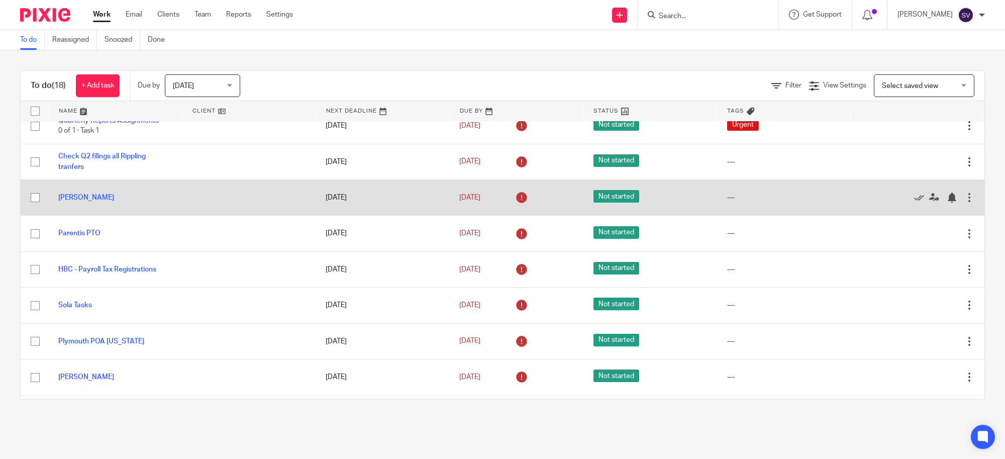
scroll to position [0, 0]
